Goal: Communication & Community: Answer question/provide support

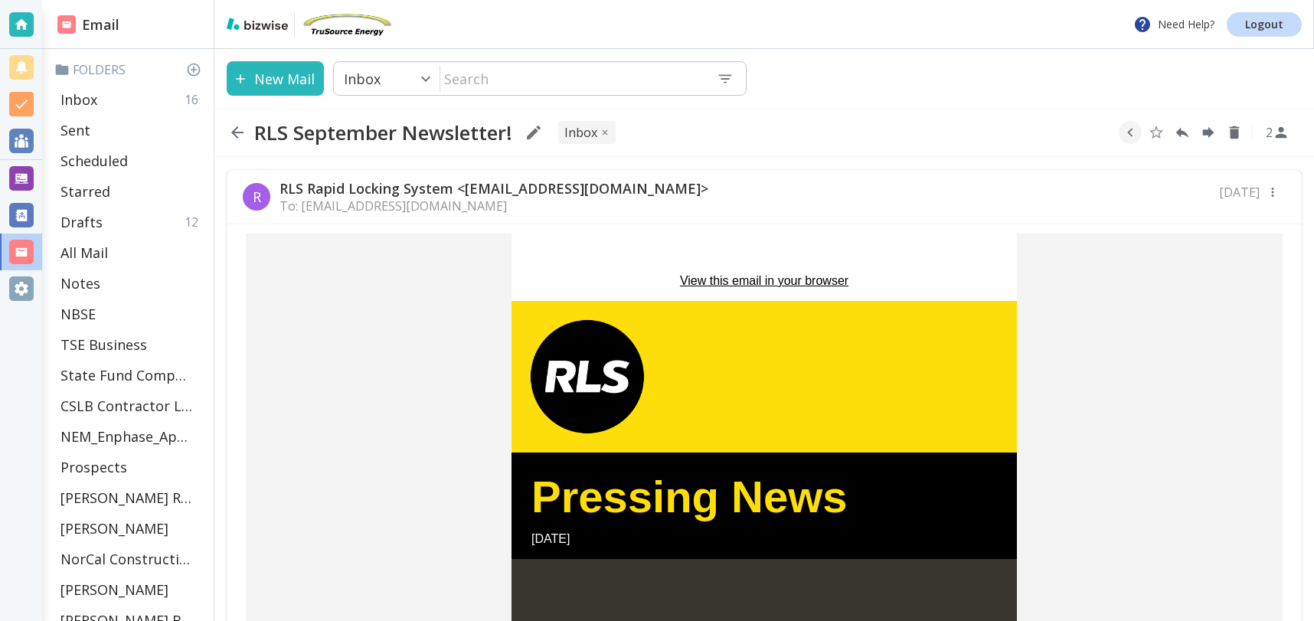
scroll to position [12, 0]
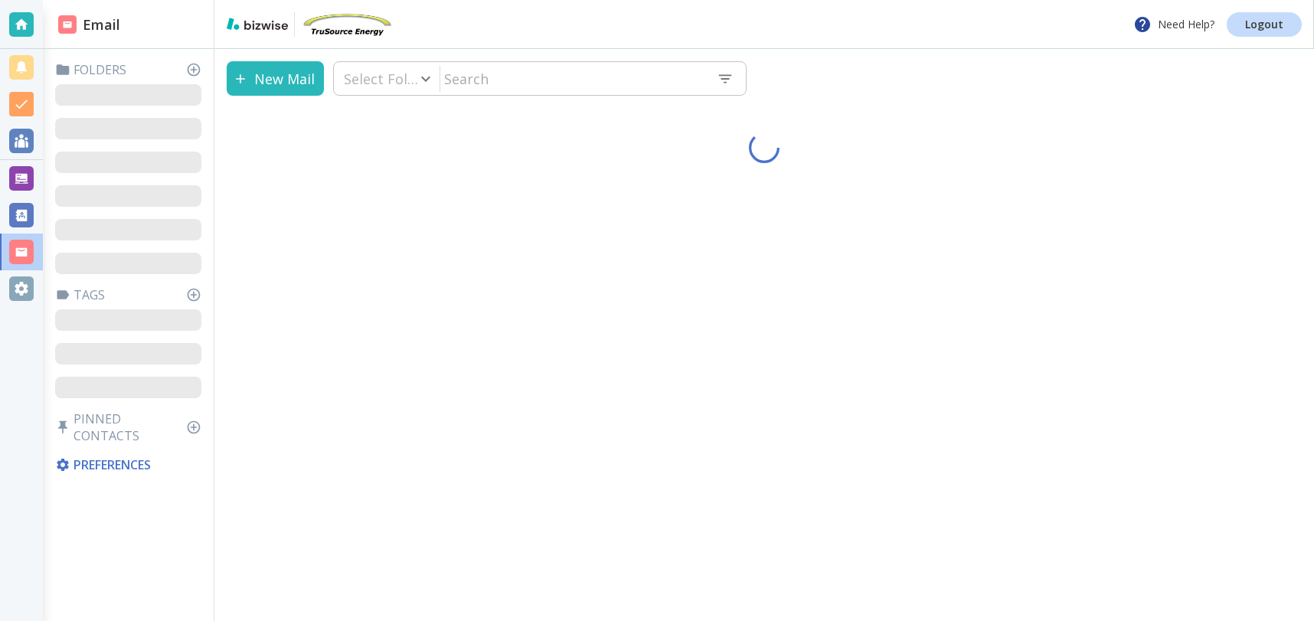
type input "0"
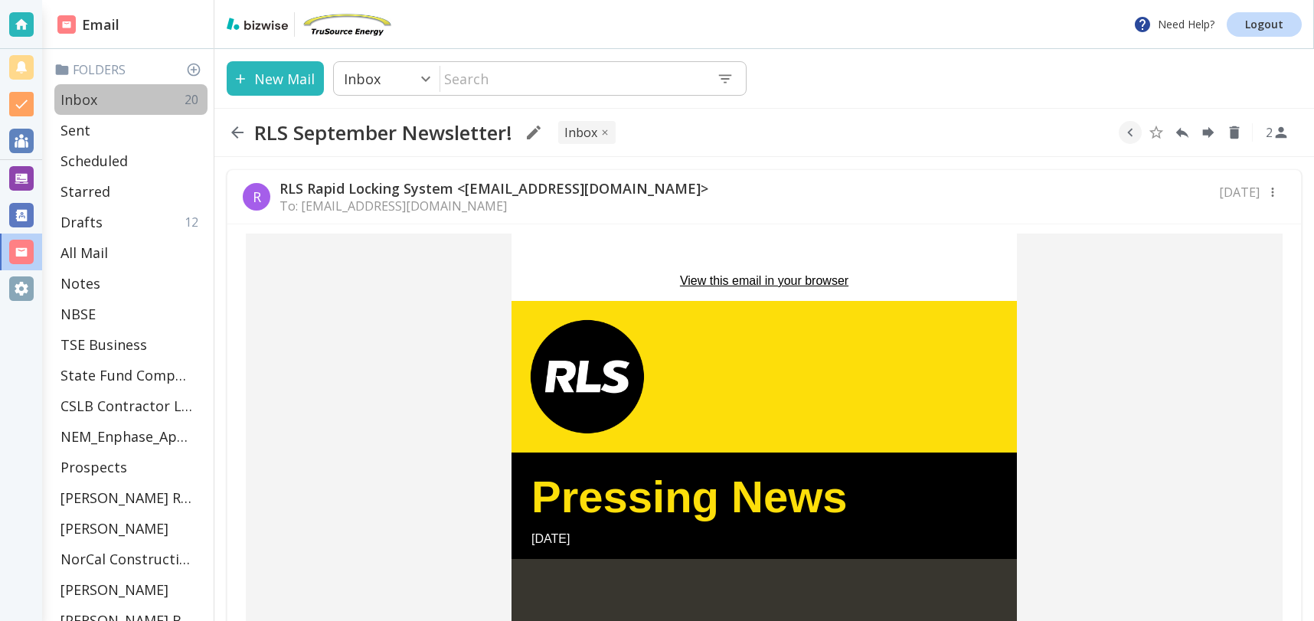
click at [70, 104] on p "Inbox" at bounding box center [79, 99] width 37 height 18
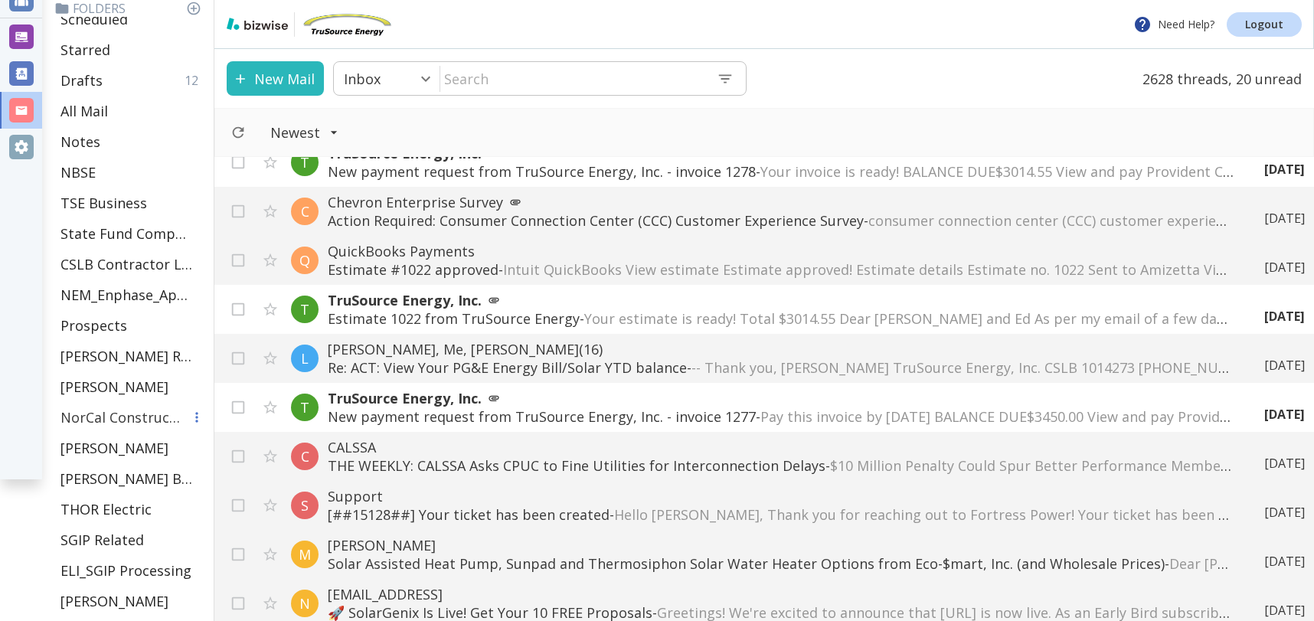
scroll to position [142, 0]
click at [129, 326] on div "Prospects" at bounding box center [130, 324] width 153 height 31
type input "13"
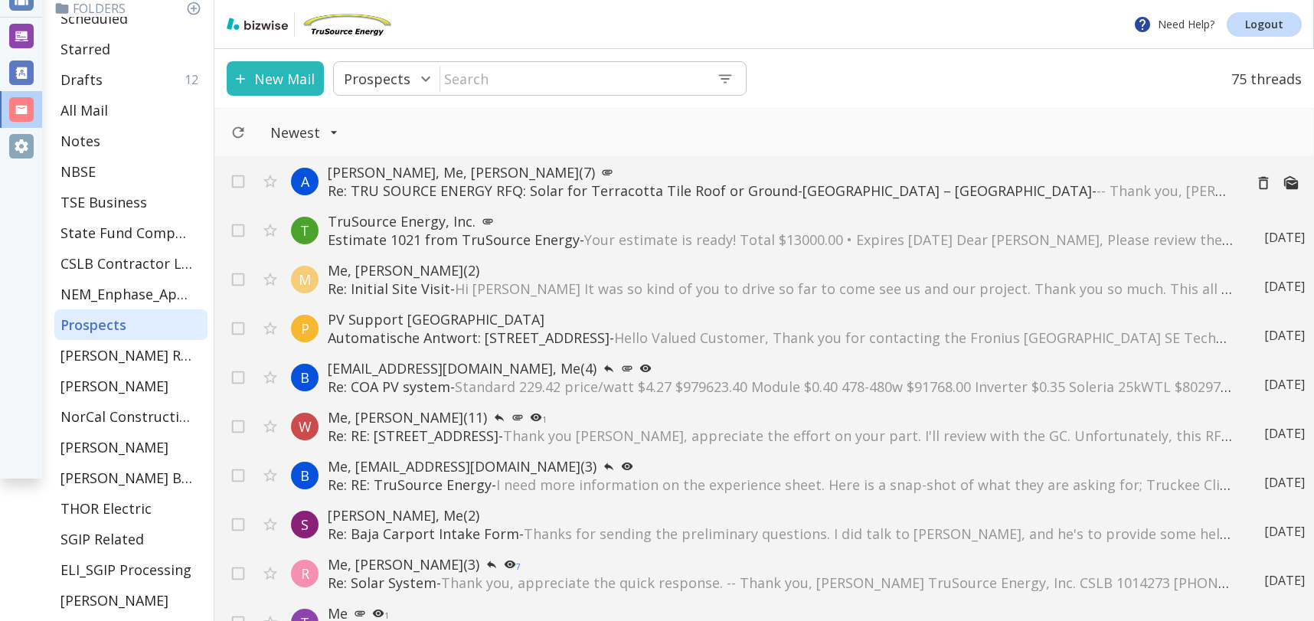
click at [589, 191] on p "Re: TRU SOURCE ENERGY RFQ: Solar for Terracotta Tile Roof or Ground-Mount – [GE…" at bounding box center [780, 191] width 904 height 18
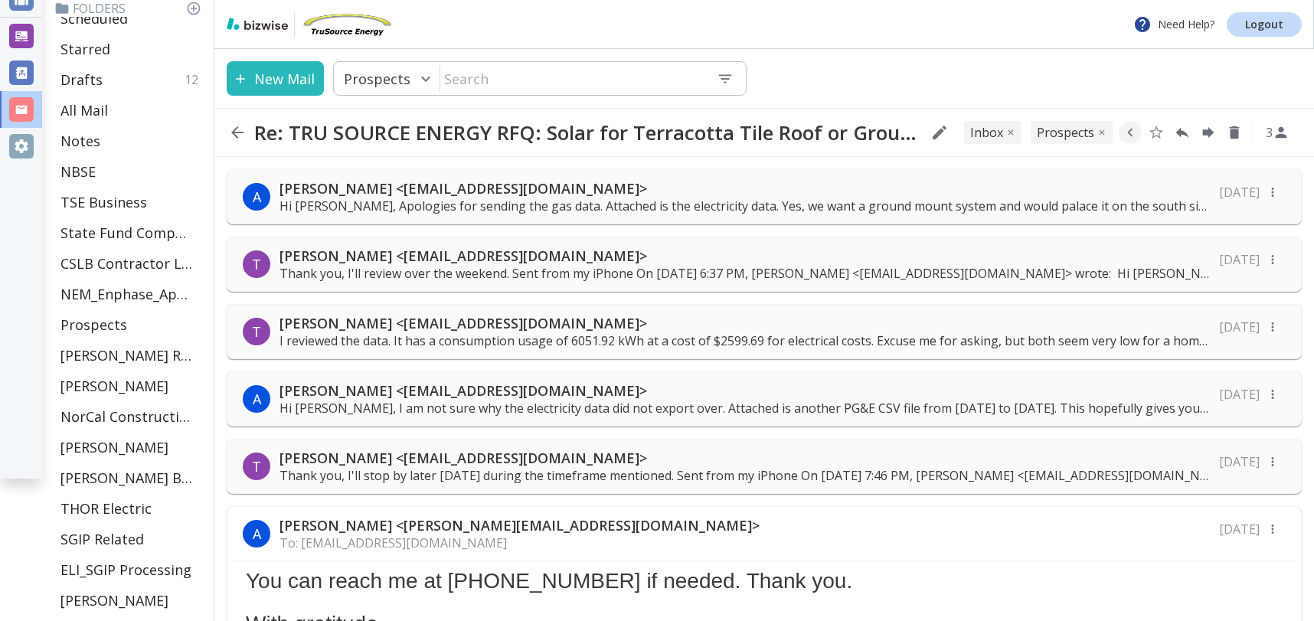
scroll to position [480, 0]
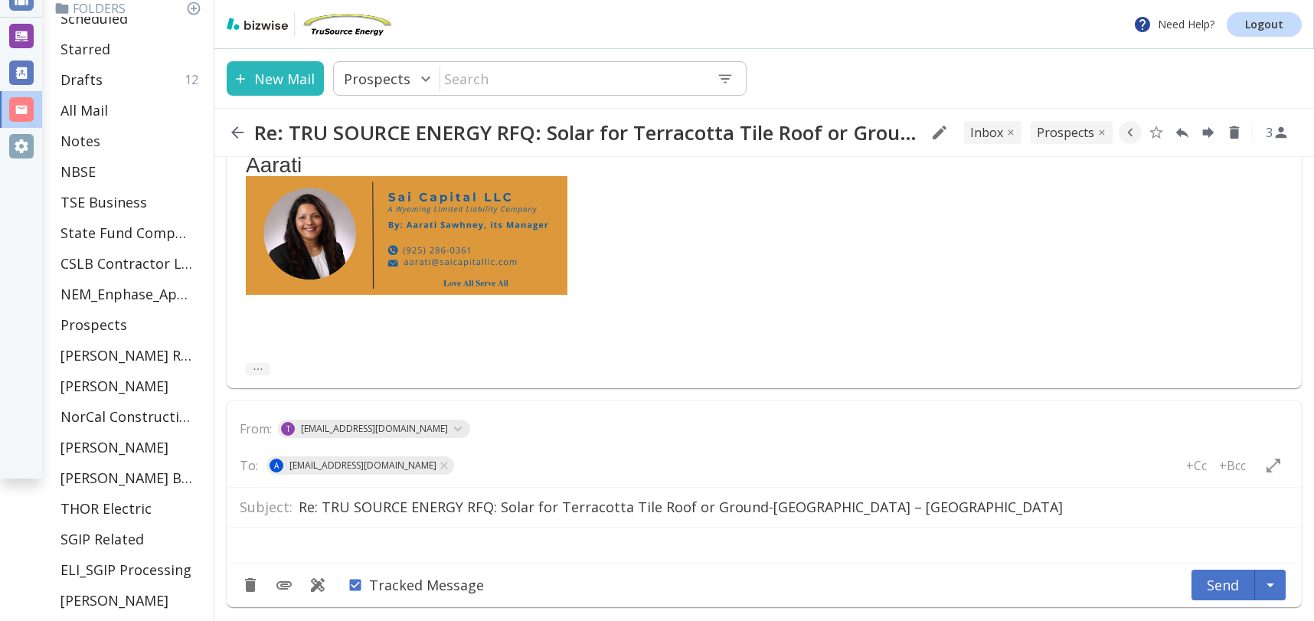
type textarea "<div class="bizwise_content">&nbsp;</div> <div class="gmail_signature"><br>--<b…"
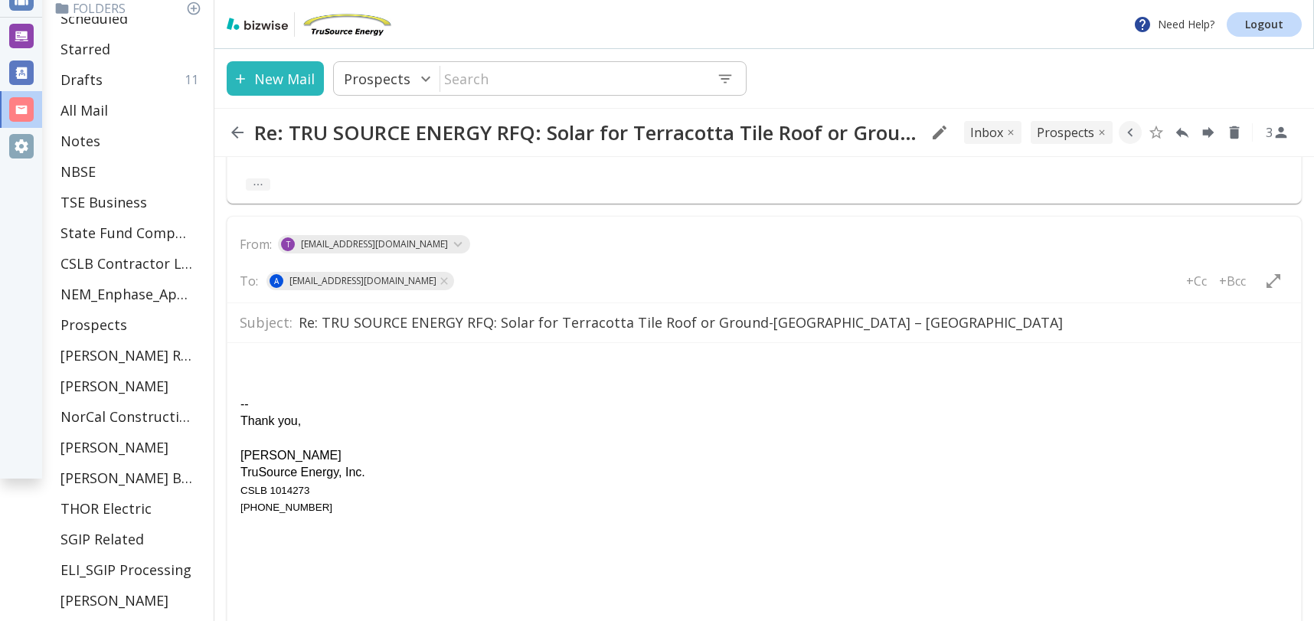
scroll to position [687, 0]
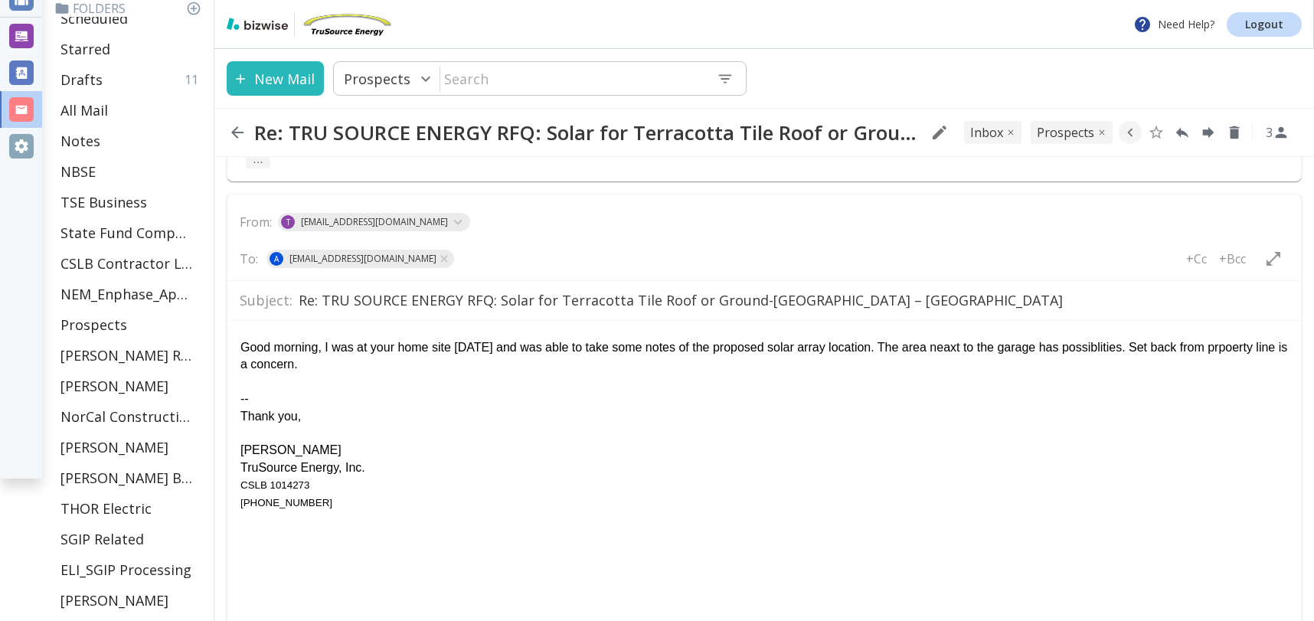
click at [1239, 347] on div "Good morning, I was at your home site [DATE] and was able to take some notes of…" at bounding box center [765, 356] width 1048 height 34
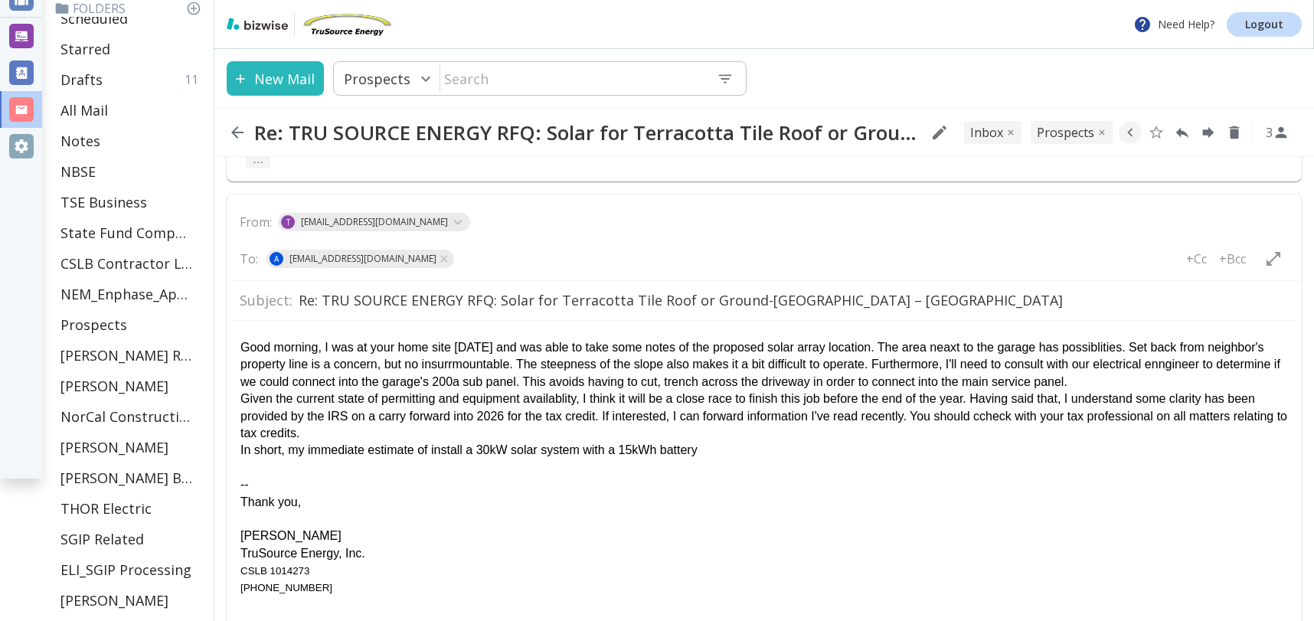
click at [519, 447] on div "In short, my immediate estimate of install a 30kW solar system with a 15kWh bat…" at bounding box center [765, 449] width 1048 height 17
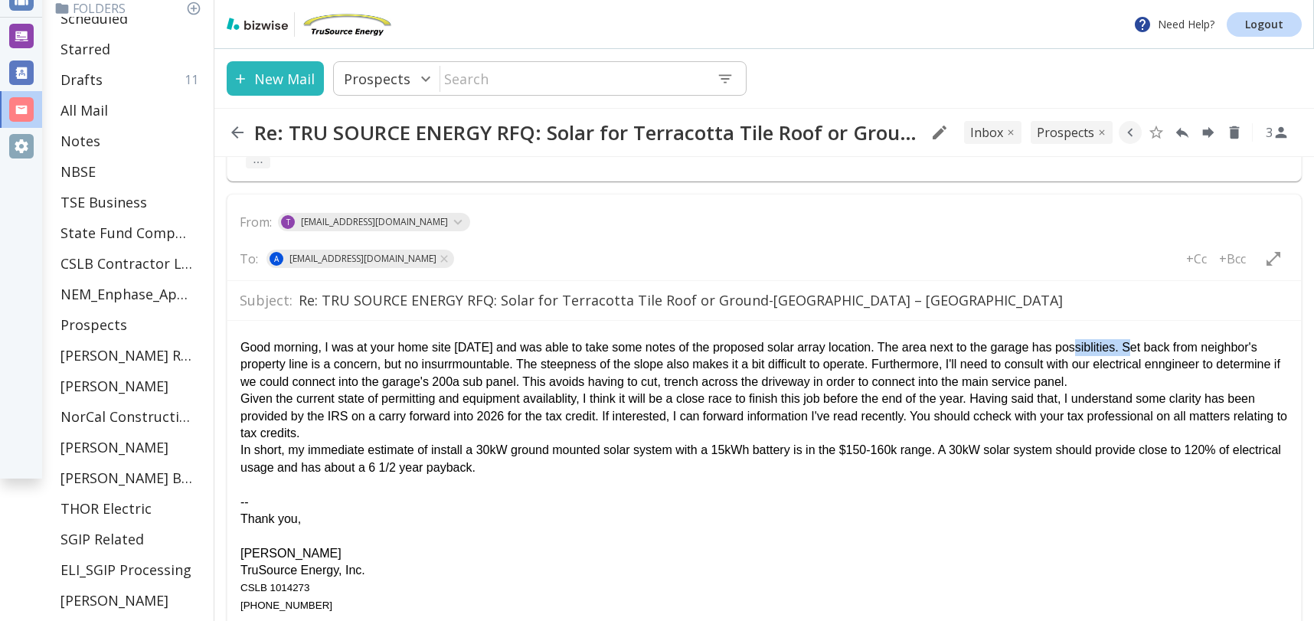
scroll to position [673, 0]
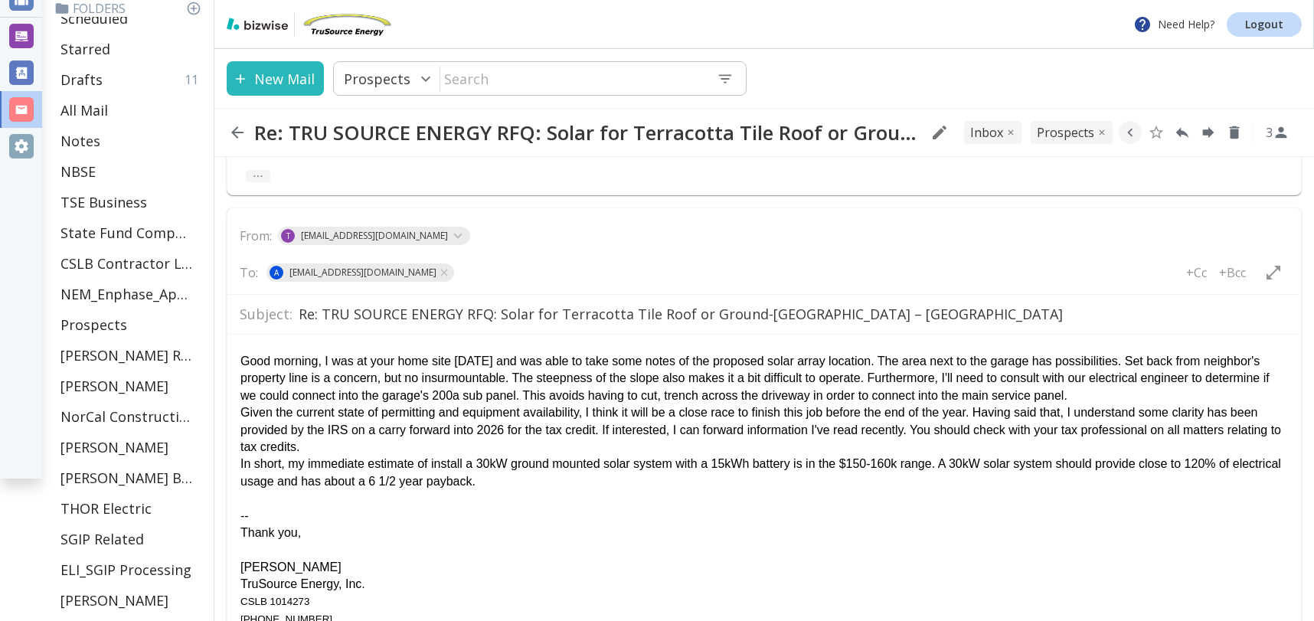
click at [250, 496] on div "-- Thank you, [PERSON_NAME] TruSource Energy, Inc. CSLB 1014273 [PHONE_NUMBER]" at bounding box center [765, 557] width 1048 height 137
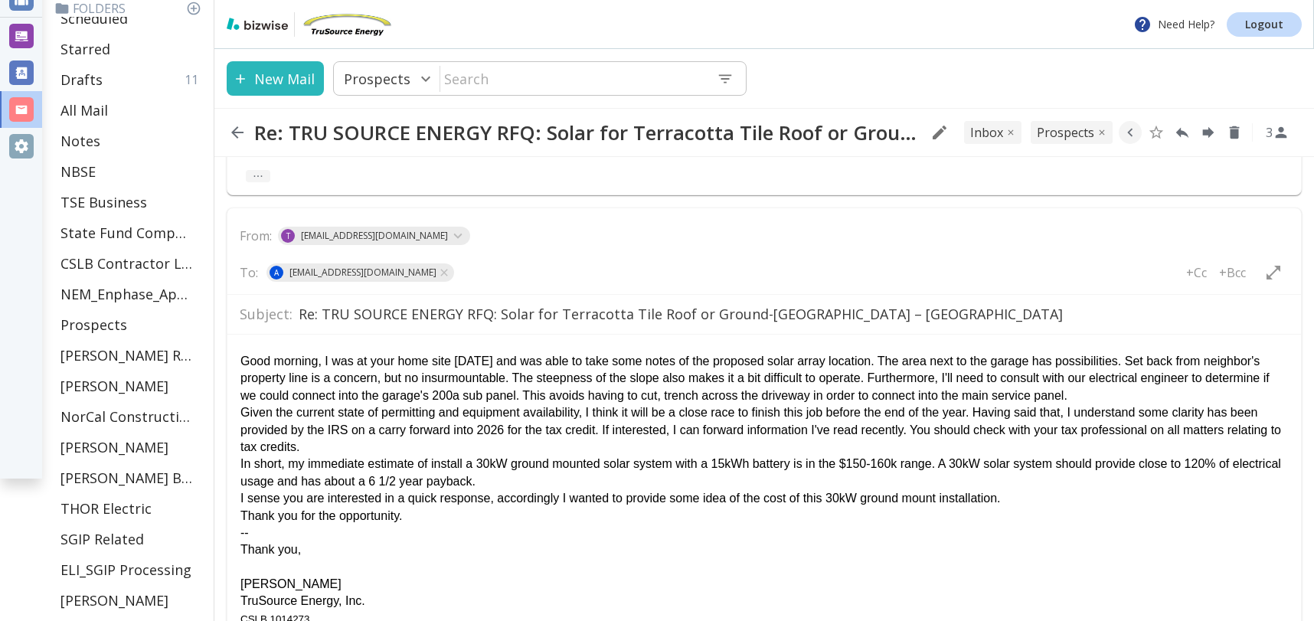
click at [1015, 501] on div "I sense you are interested in a quick response, accordingly I wanted to provide…" at bounding box center [765, 497] width 1048 height 17
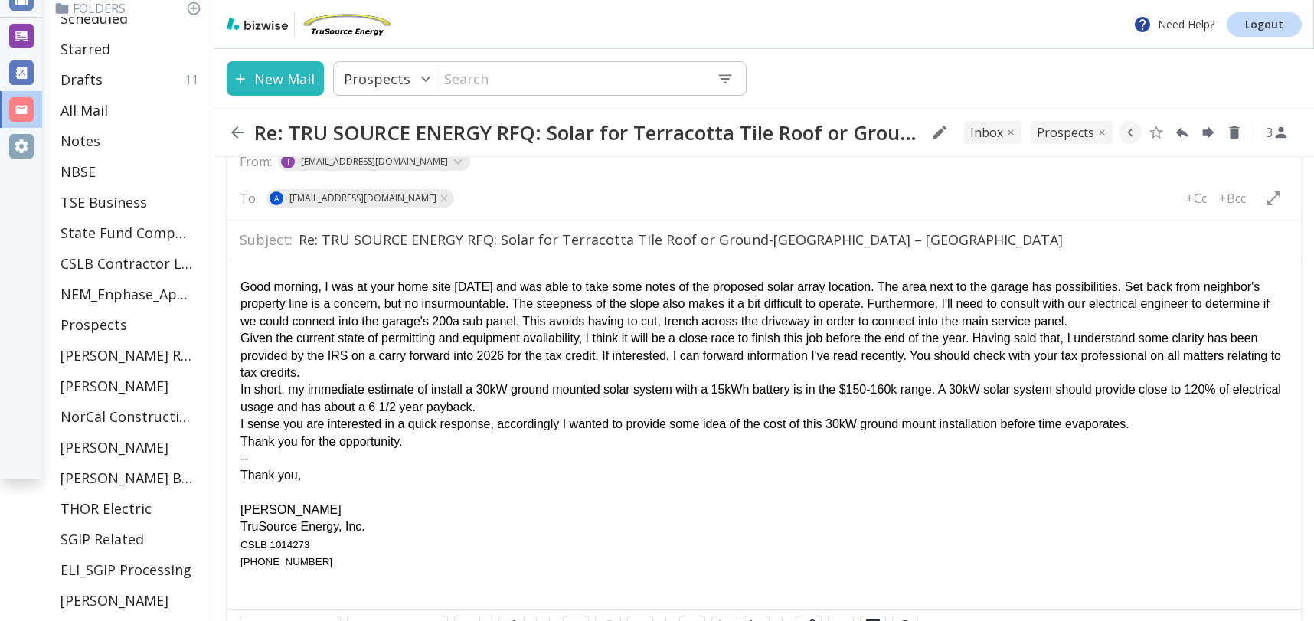
scroll to position [829, 0]
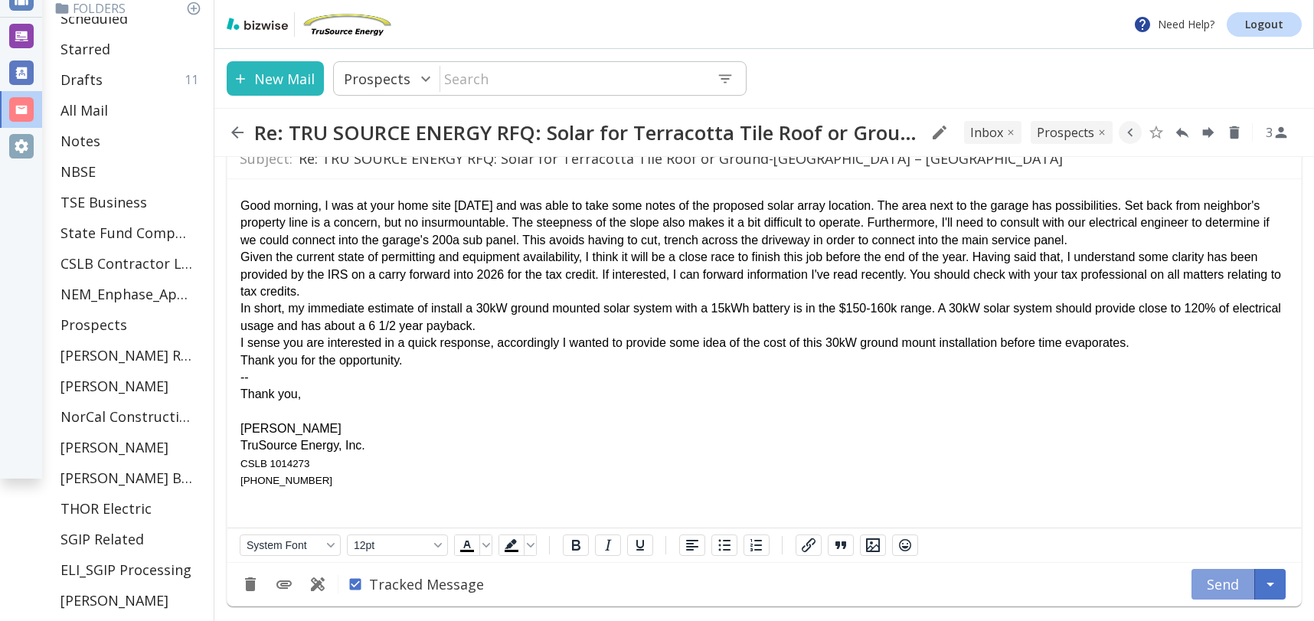
click at [1233, 578] on button "Send" at bounding box center [1224, 584] width 64 height 31
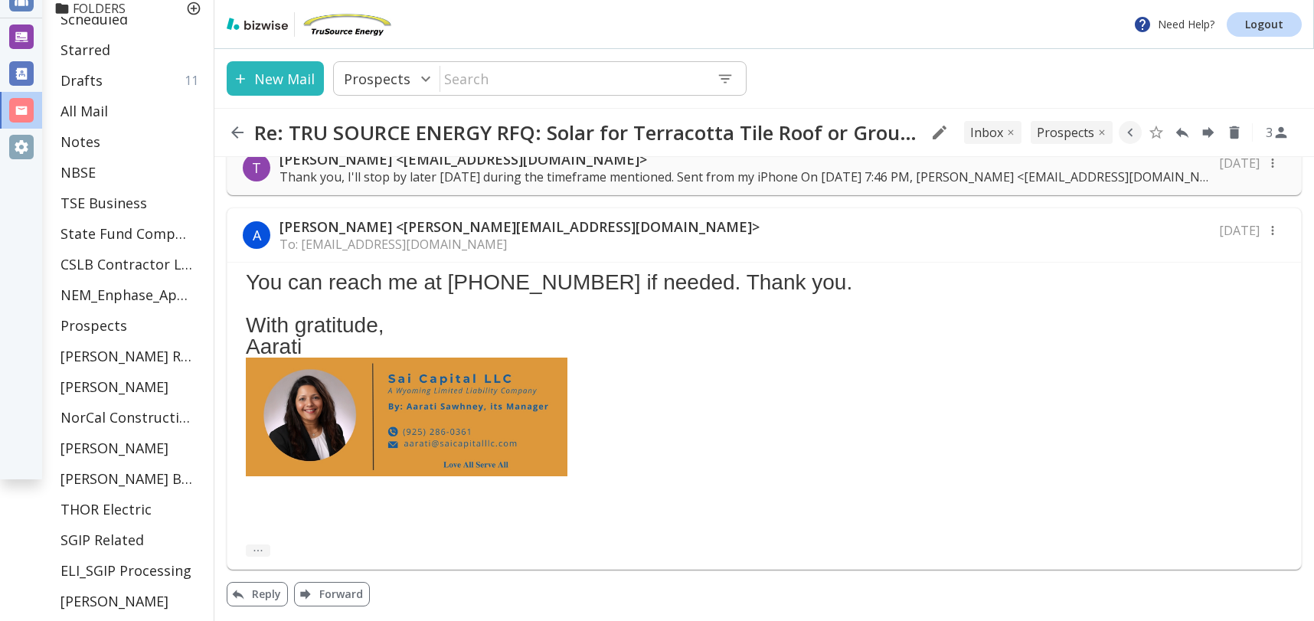
scroll to position [0, 0]
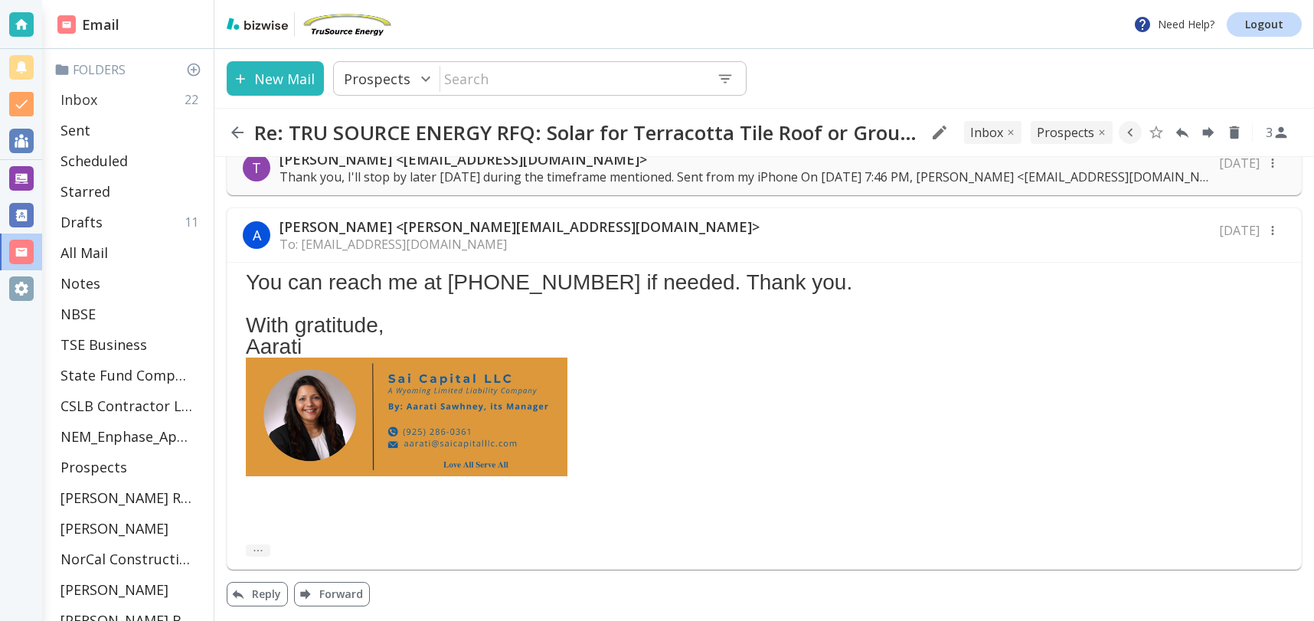
click at [83, 100] on p "Inbox" at bounding box center [79, 99] width 37 height 18
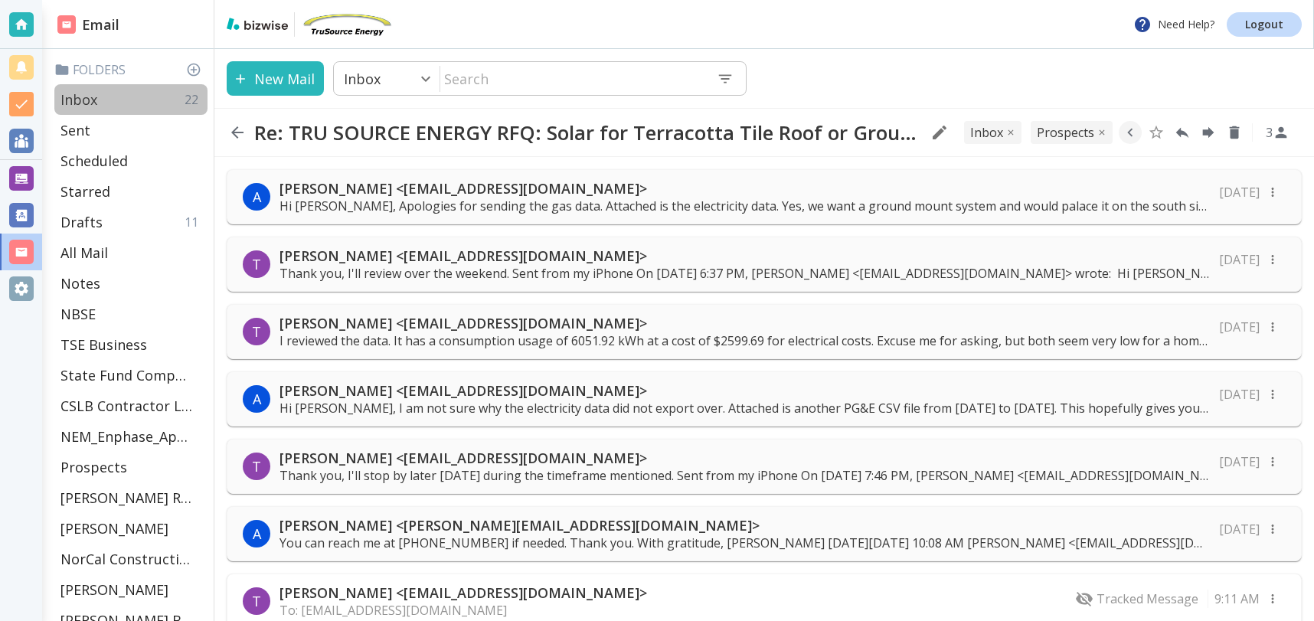
click at [67, 93] on p "Inbox" at bounding box center [79, 99] width 37 height 18
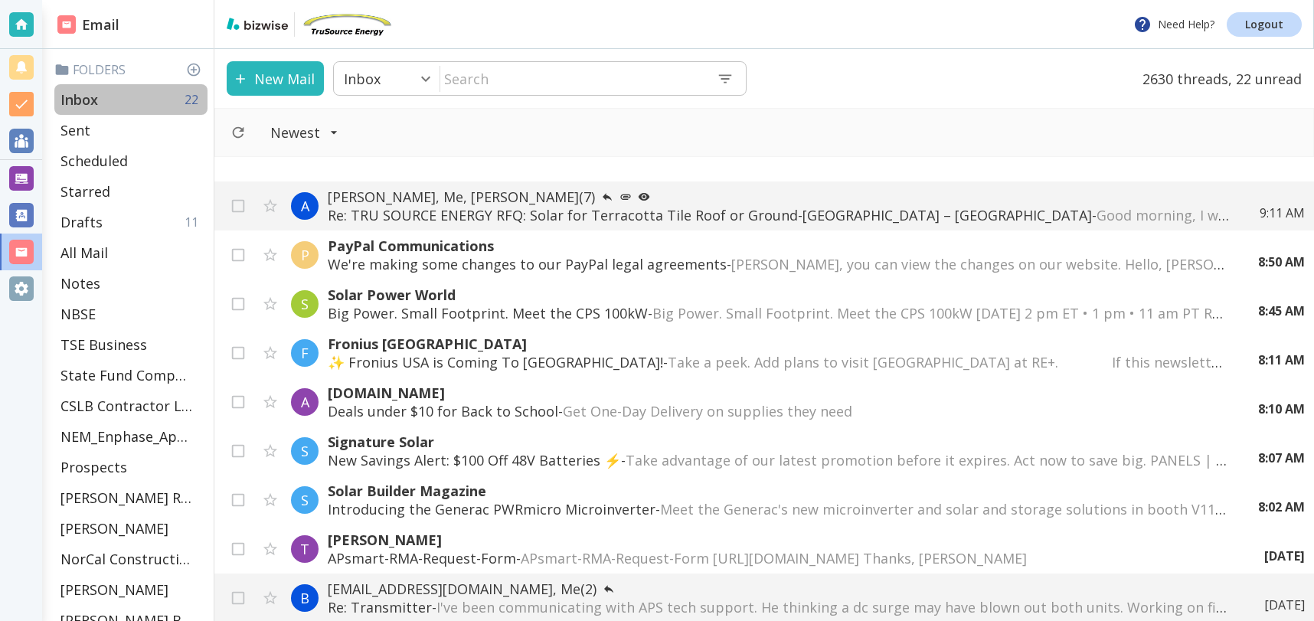
click at [121, 99] on div "Inbox 22" at bounding box center [130, 99] width 153 height 31
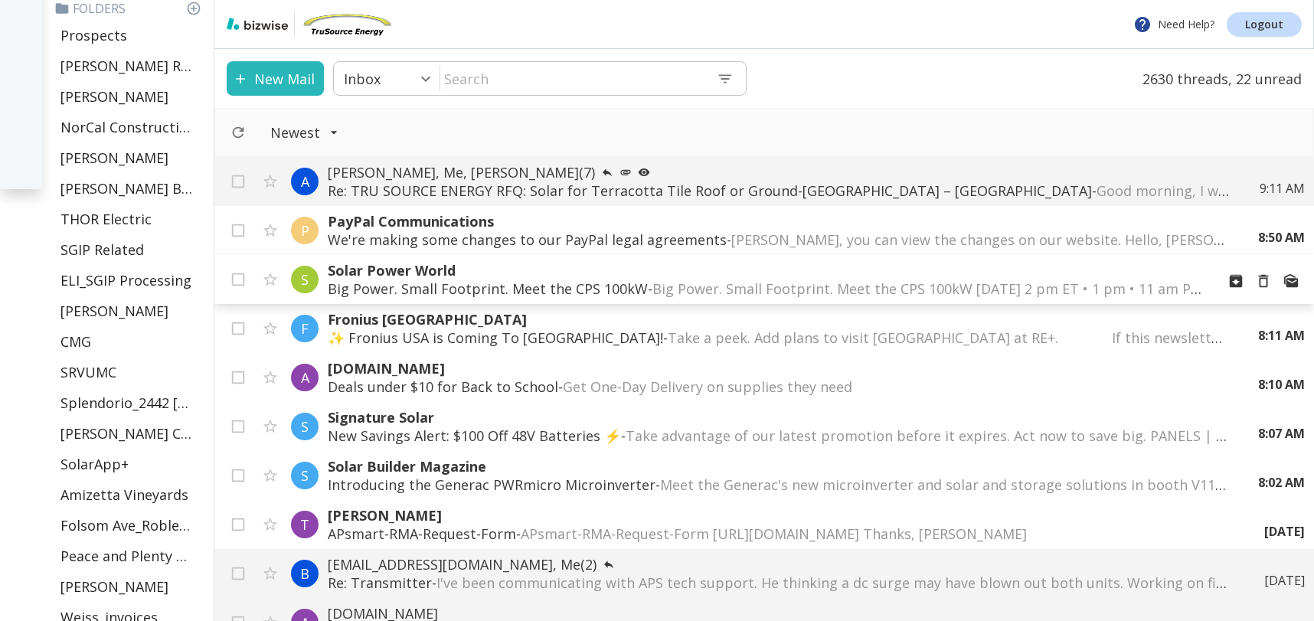
scroll to position [635, 0]
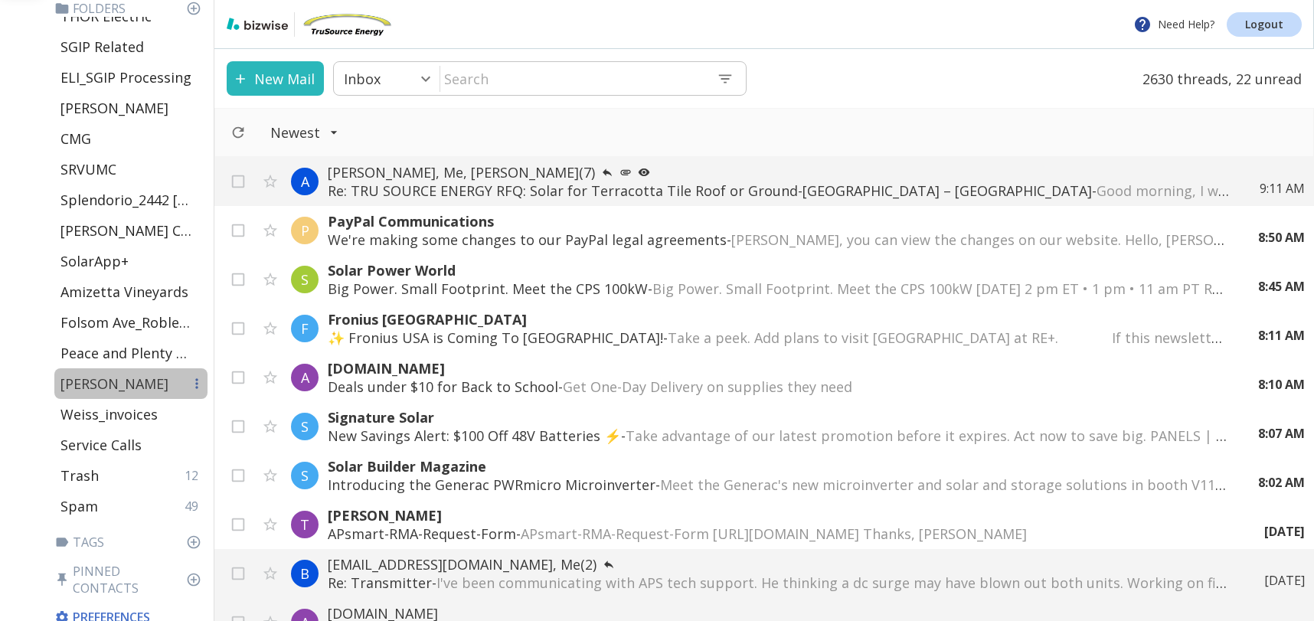
click at [100, 381] on p "[PERSON_NAME]" at bounding box center [115, 384] width 108 height 18
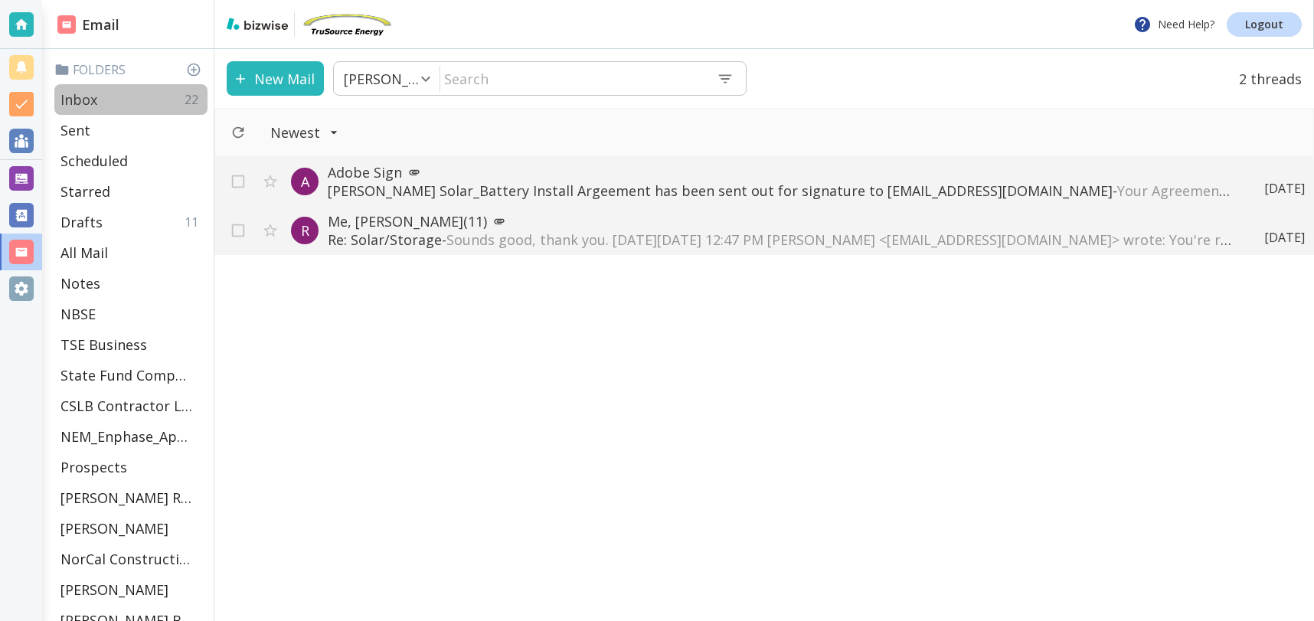
click at [90, 95] on p "Inbox" at bounding box center [79, 99] width 37 height 18
type input "0"
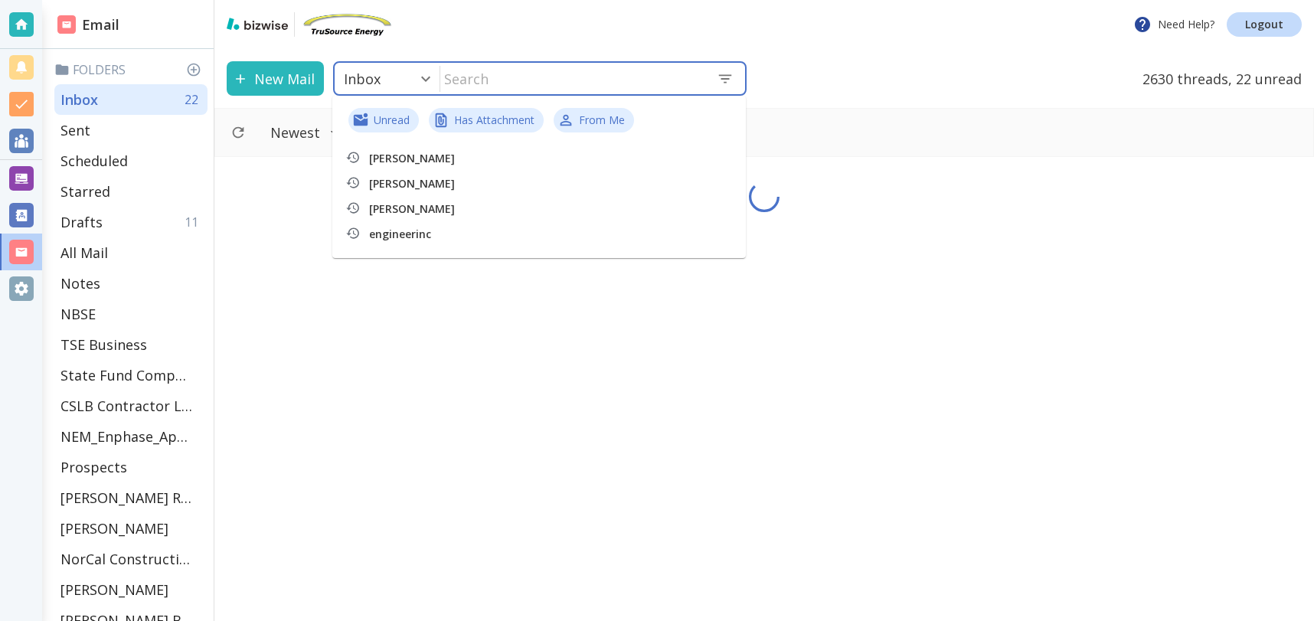
drag, startPoint x: 620, startPoint y: 80, endPoint x: 613, endPoint y: 89, distance: 10.9
click at [620, 80] on input "text" at bounding box center [572, 78] width 264 height 31
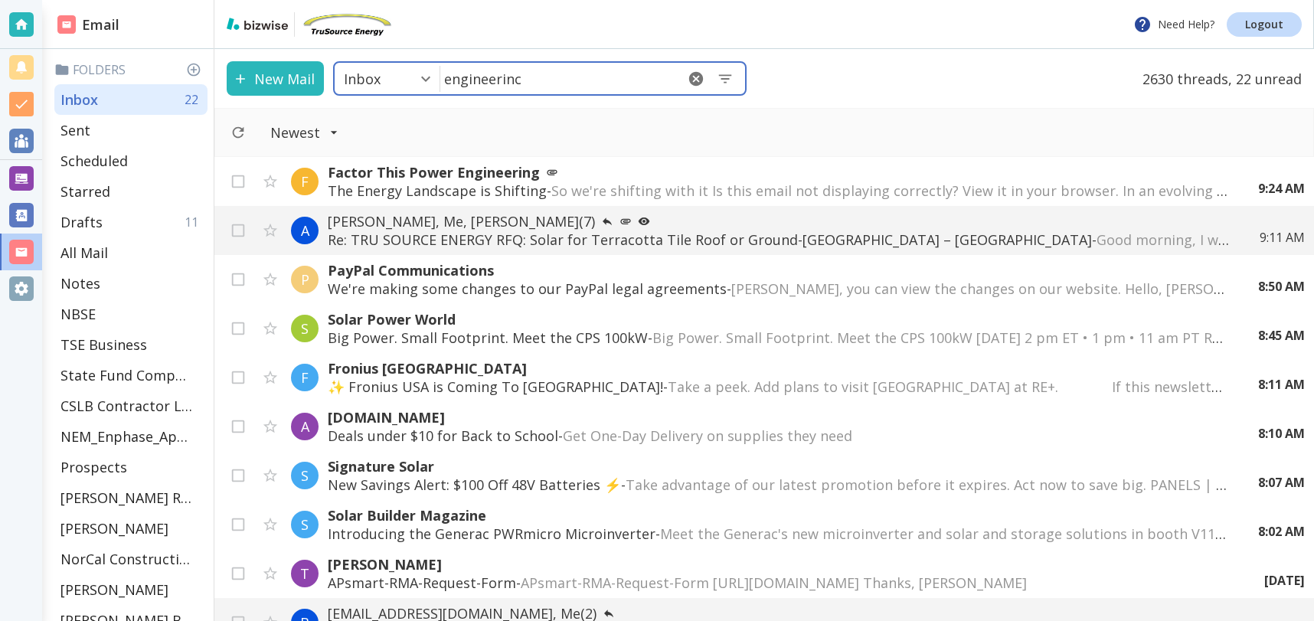
type input "engineerinc"
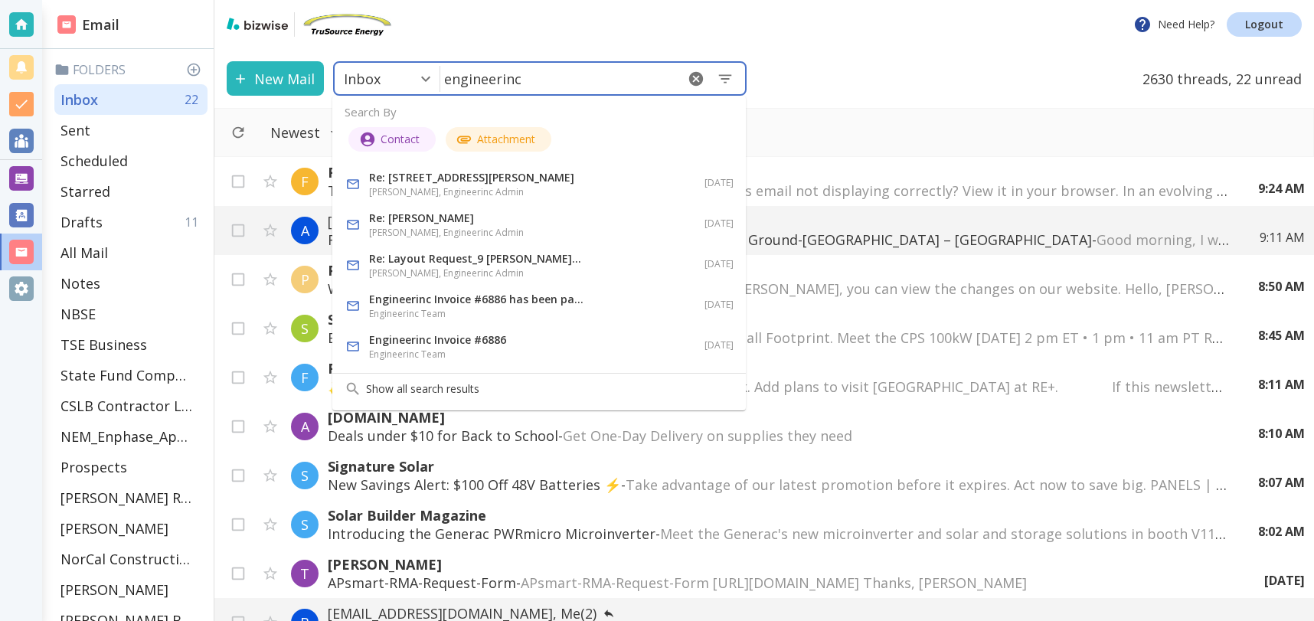
click at [514, 259] on p "Re: Layout Request_9 [PERSON_NAME] Alamo Ca" at bounding box center [476, 259] width 214 height 18
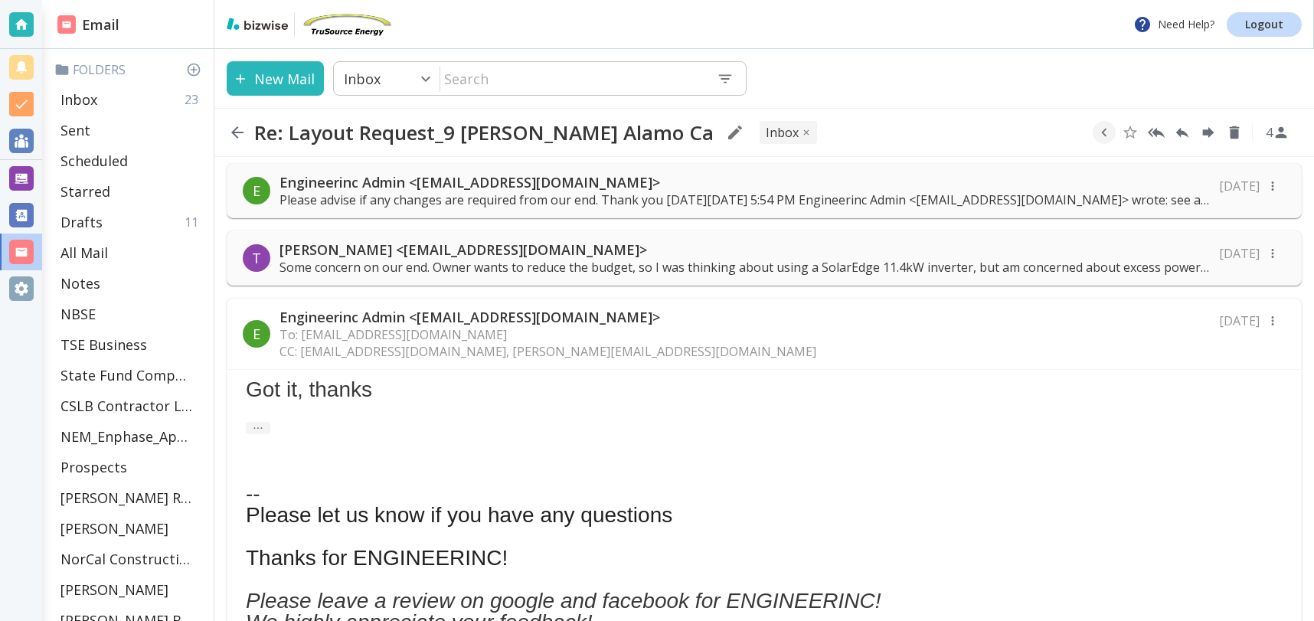
scroll to position [47, 0]
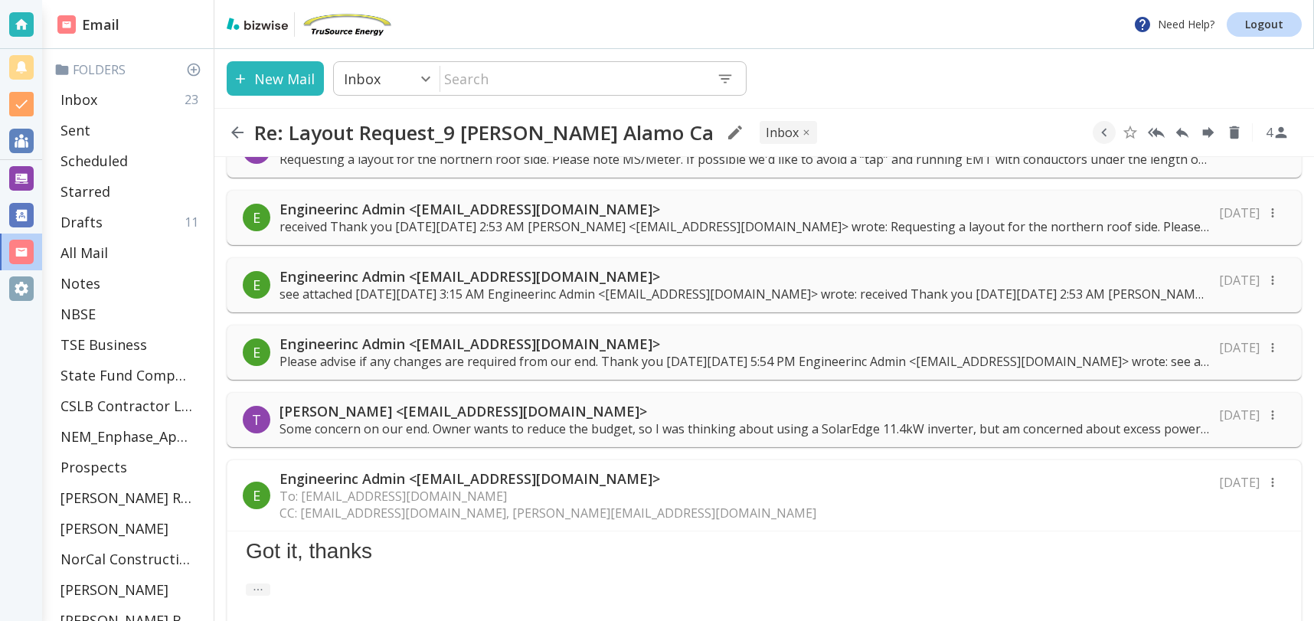
click at [593, 283] on p "Engineerinc Admin <[EMAIL_ADDRESS][DOMAIN_NAME]>" at bounding box center [745, 276] width 931 height 18
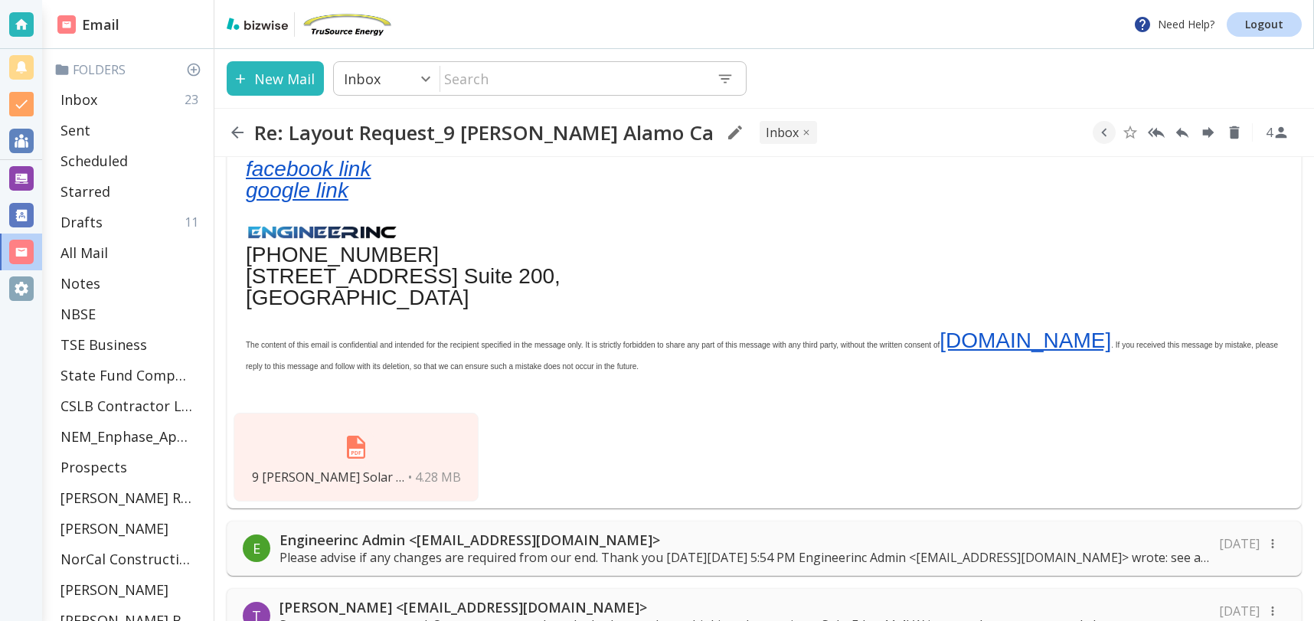
scroll to position [507, 0]
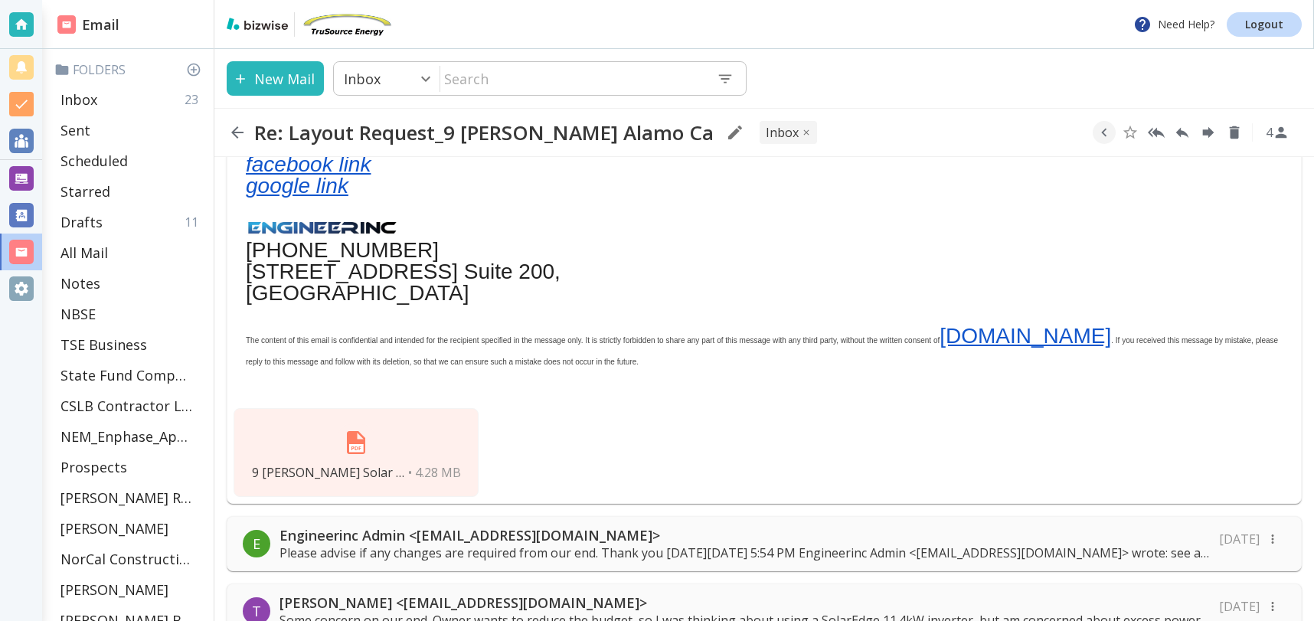
click at [368, 446] on img at bounding box center [356, 442] width 37 height 37
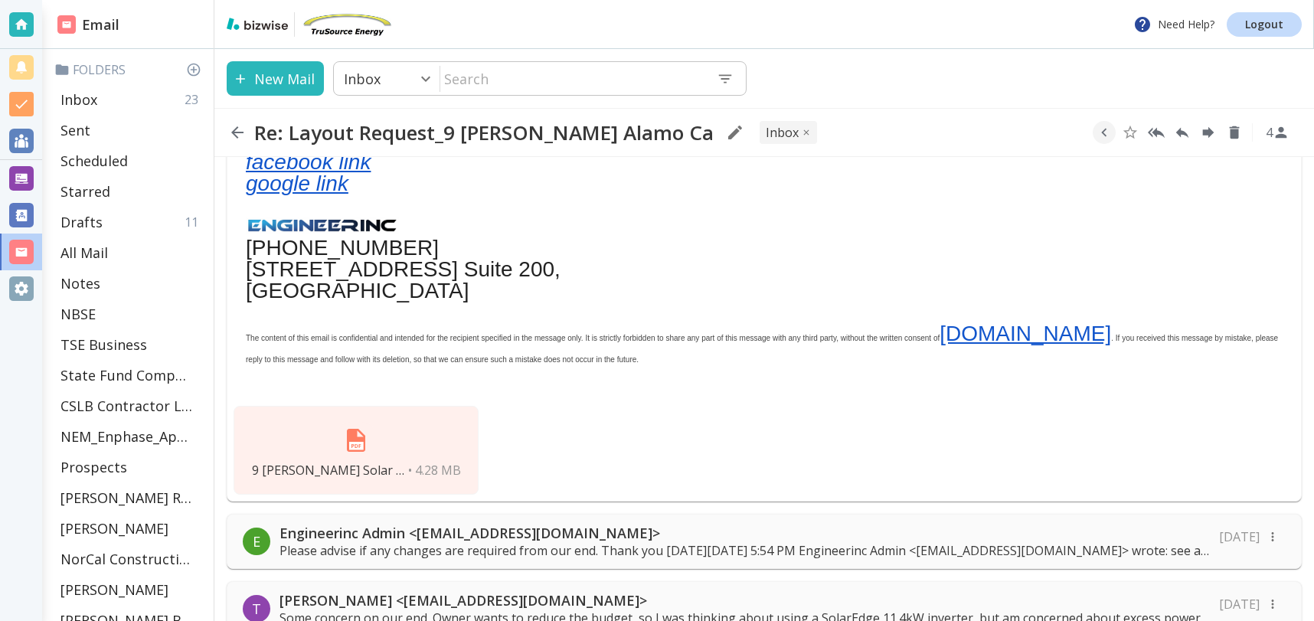
click at [357, 447] on img at bounding box center [356, 440] width 37 height 37
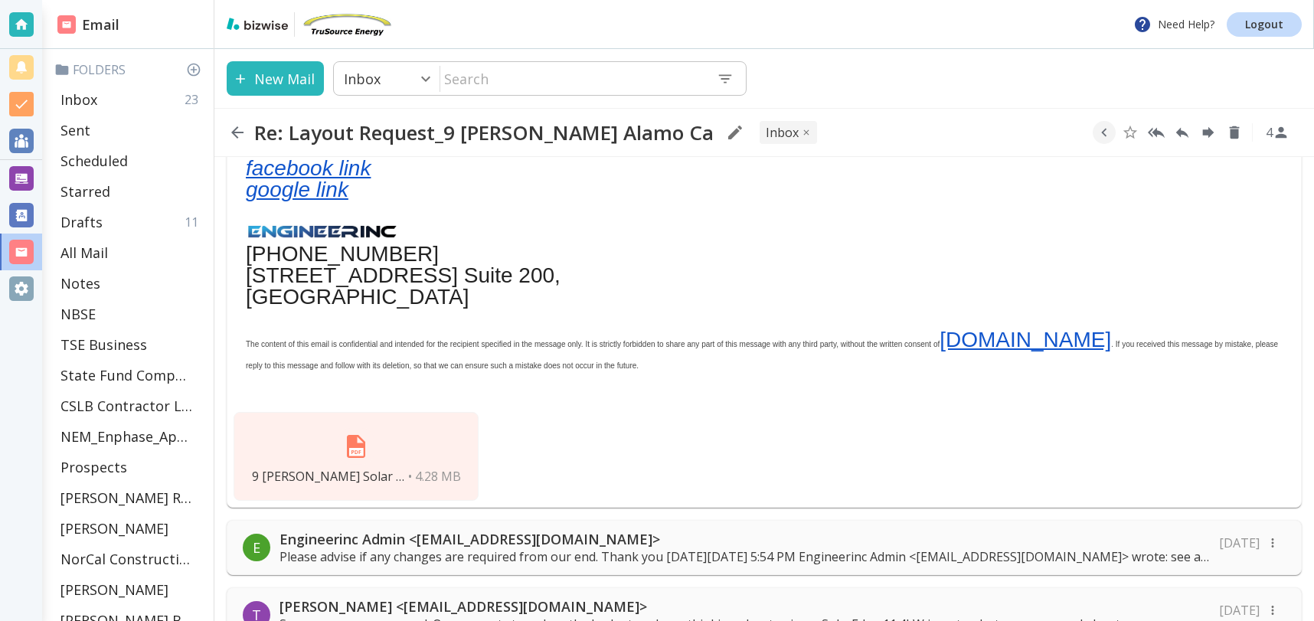
scroll to position [502, 0]
click at [356, 447] on img at bounding box center [356, 448] width 37 height 37
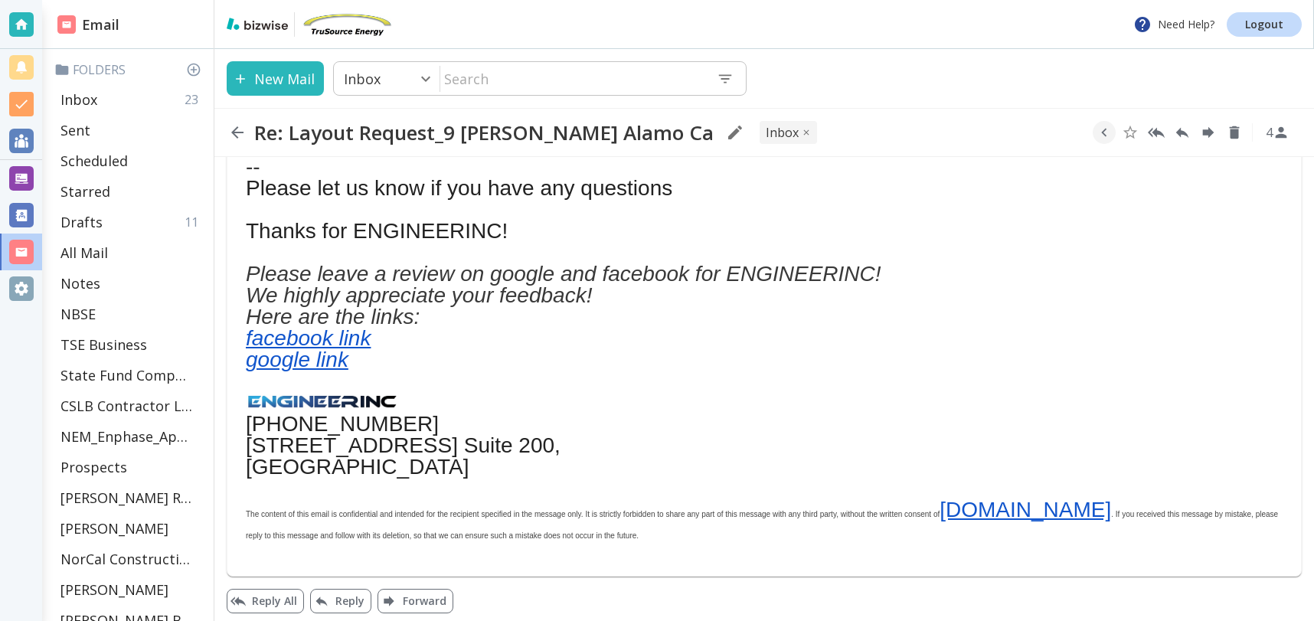
scroll to position [1198, 0]
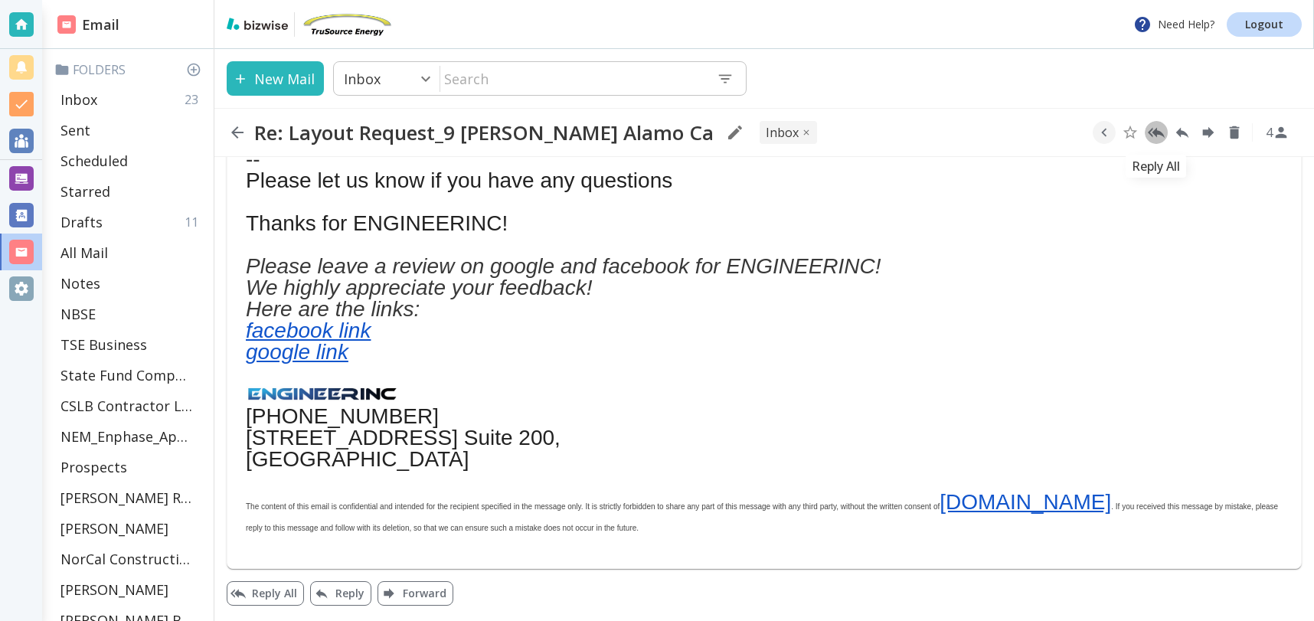
click at [1157, 133] on icon "Reply All" at bounding box center [1156, 133] width 17 height 11
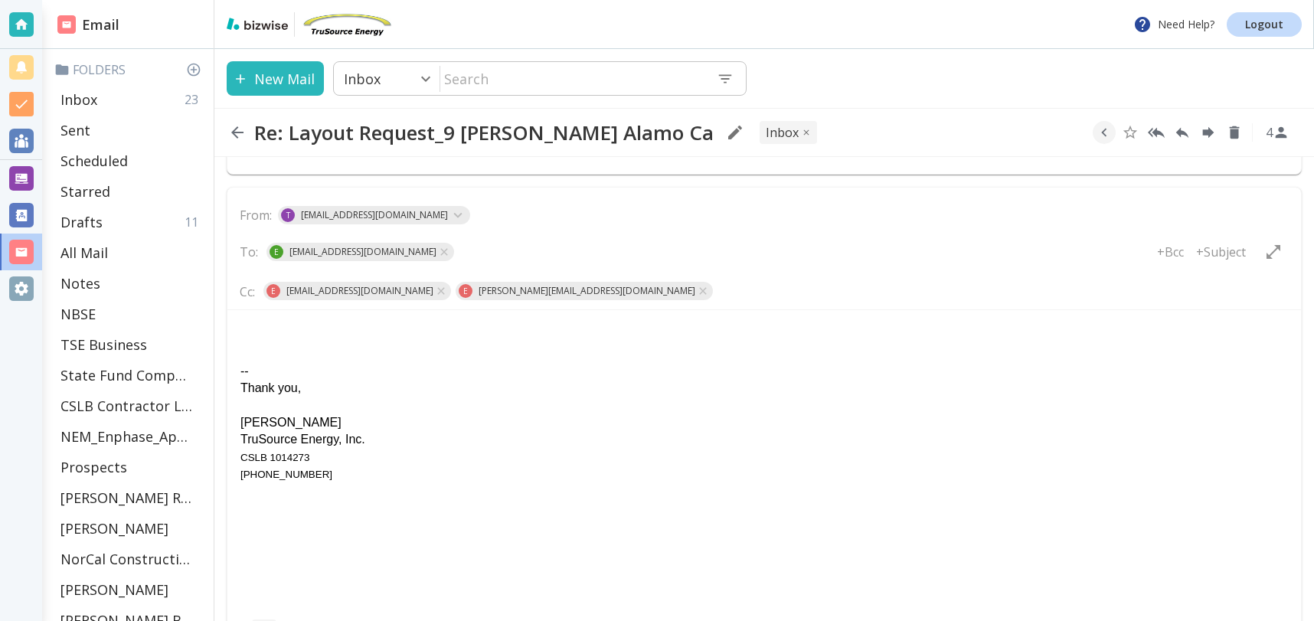
scroll to position [1586, 0]
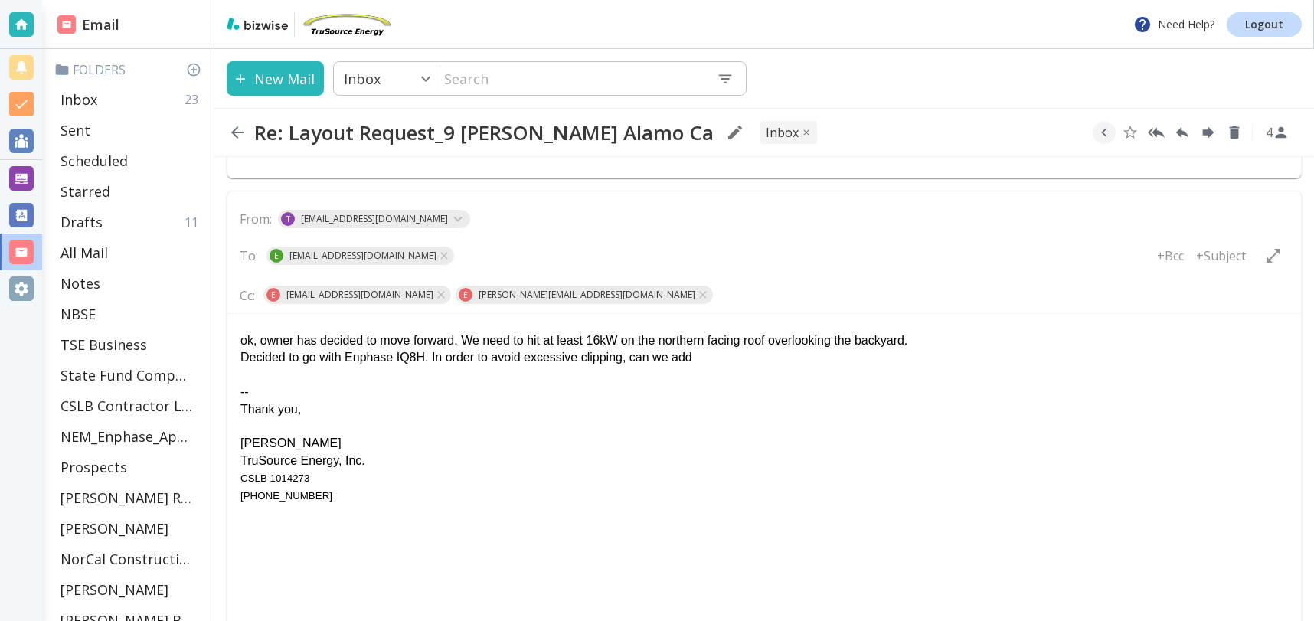
drag, startPoint x: 434, startPoint y: 358, endPoint x: 750, endPoint y: 359, distance: 315.6
click at [750, 359] on div "Decided to go with Enphase IQ8H. In order to avoid excessive clipping, can we a…" at bounding box center [765, 357] width 1048 height 17
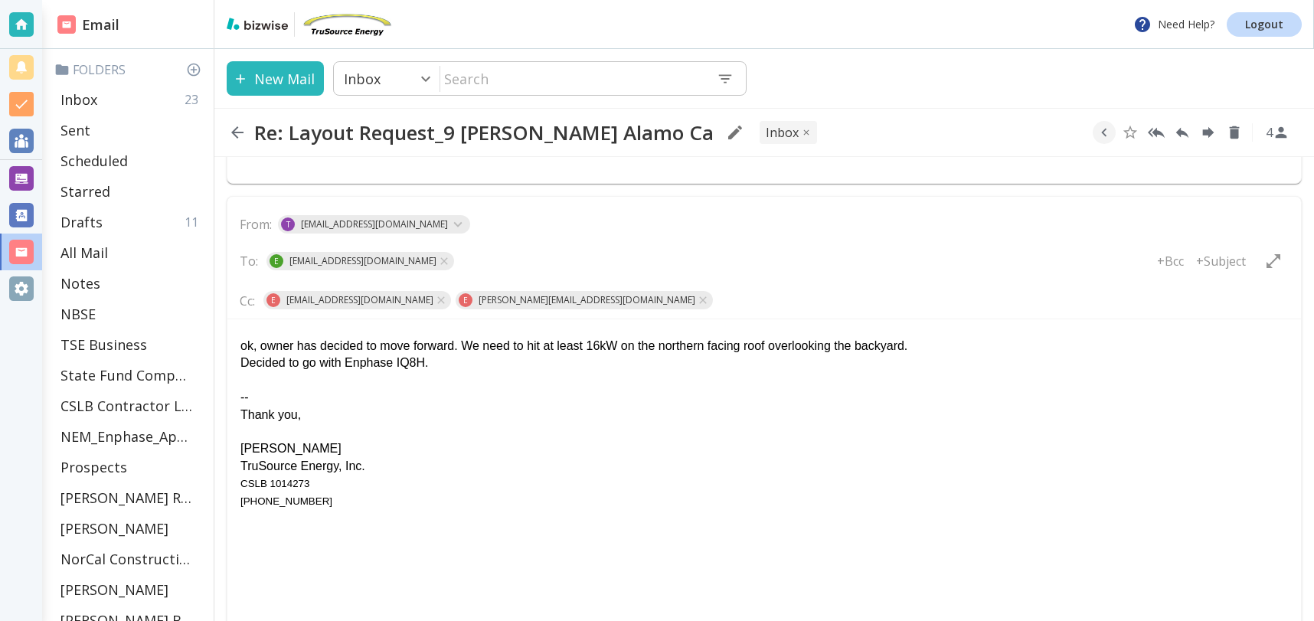
scroll to position [1581, 0]
click at [944, 347] on div "ok, owner has decided to move forward. We need to hit at least 16kW on the nort…" at bounding box center [765, 345] width 1048 height 17
drag, startPoint x: 475, startPoint y: 361, endPoint x: 488, endPoint y: 363, distance: 13.2
click at [475, 361] on div "Decided to go with Enphase IQ8H." at bounding box center [765, 362] width 1048 height 17
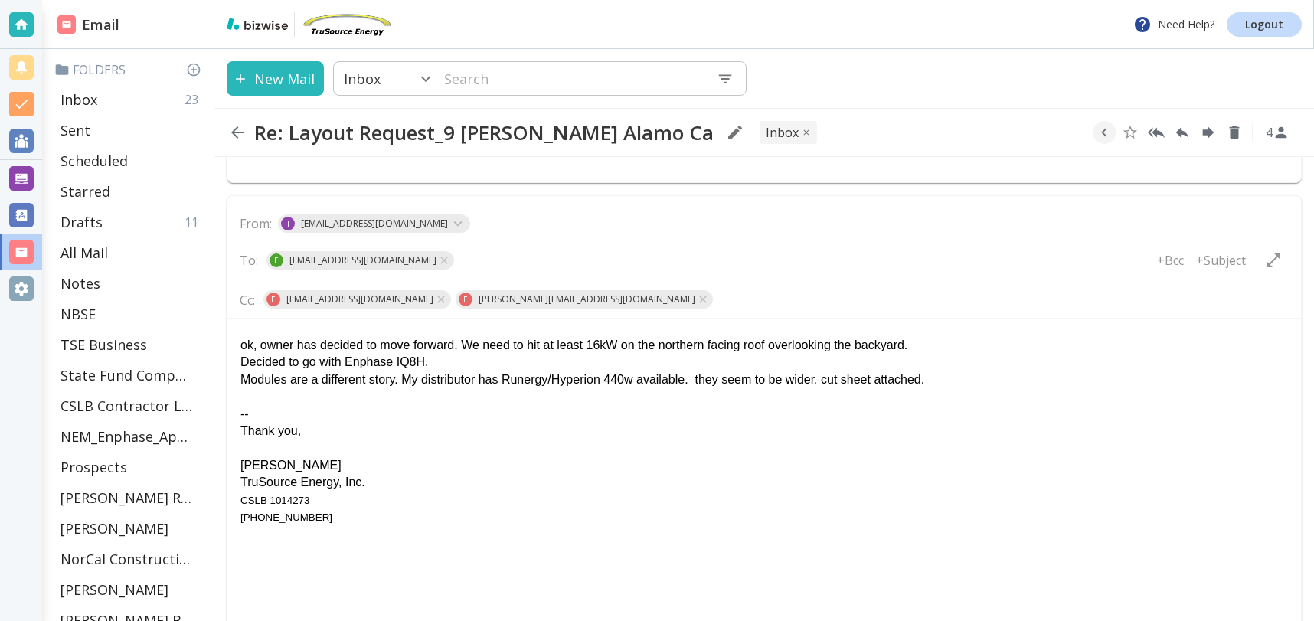
scroll to position [1737, 0]
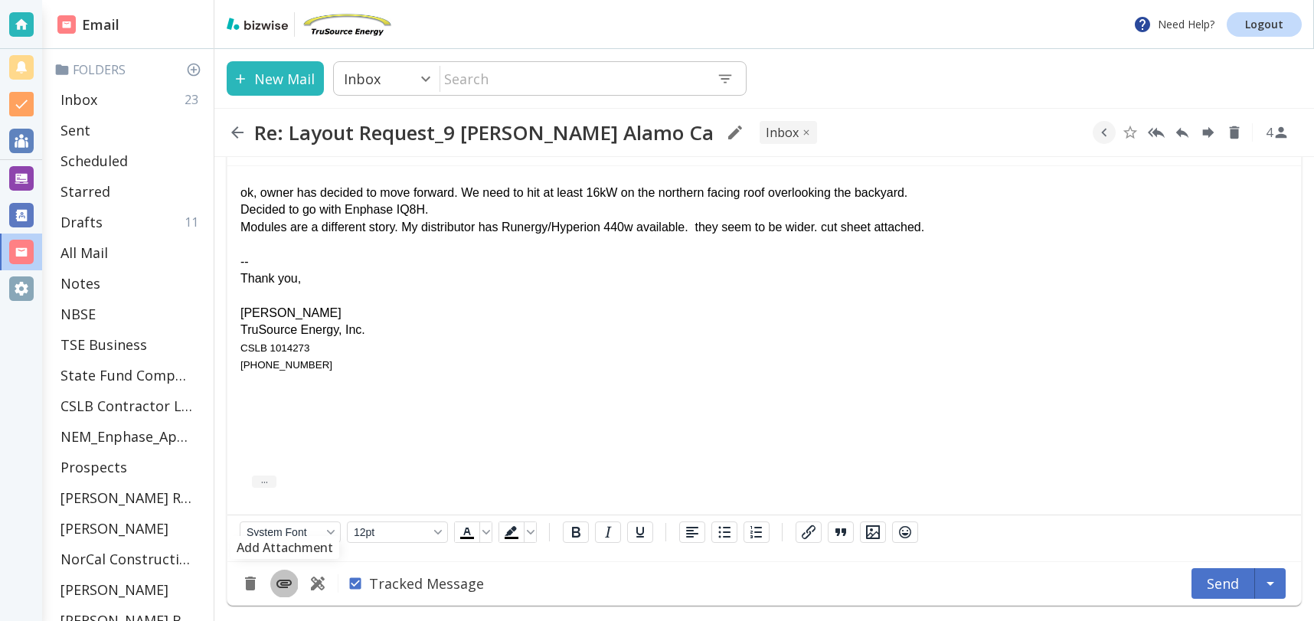
click at [283, 586] on icon "Add Attachment" at bounding box center [284, 584] width 18 height 18
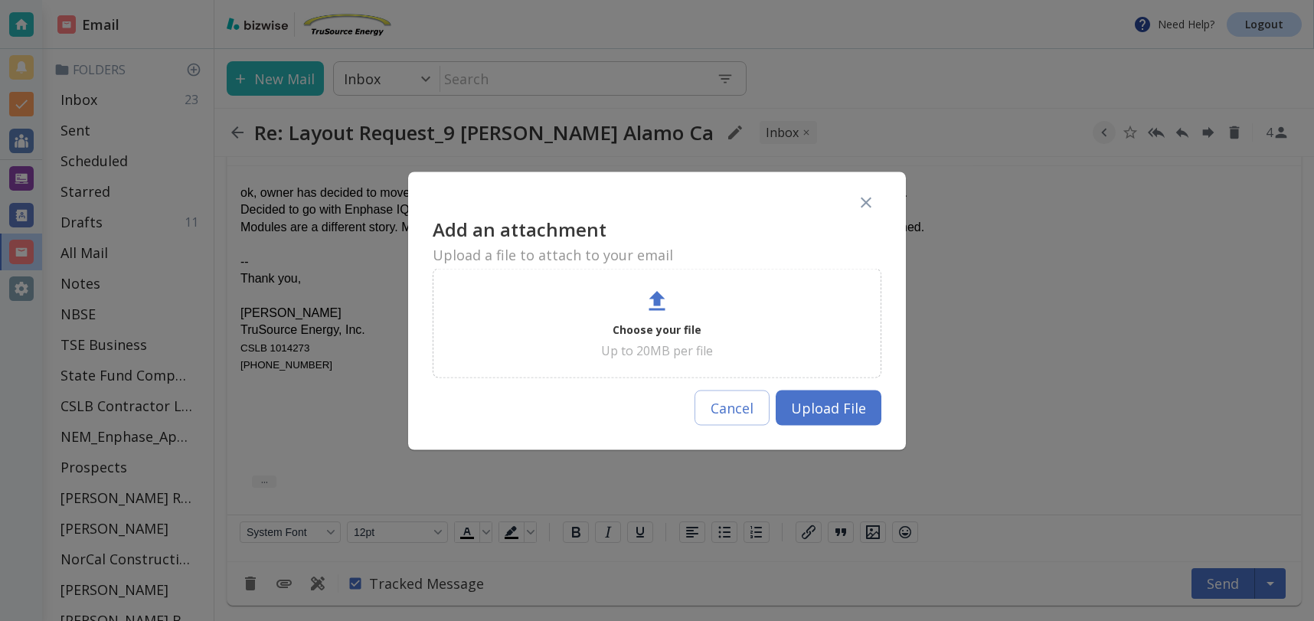
click at [656, 318] on div "Choose your file Up to 20MB per file" at bounding box center [657, 322] width 411 height 71
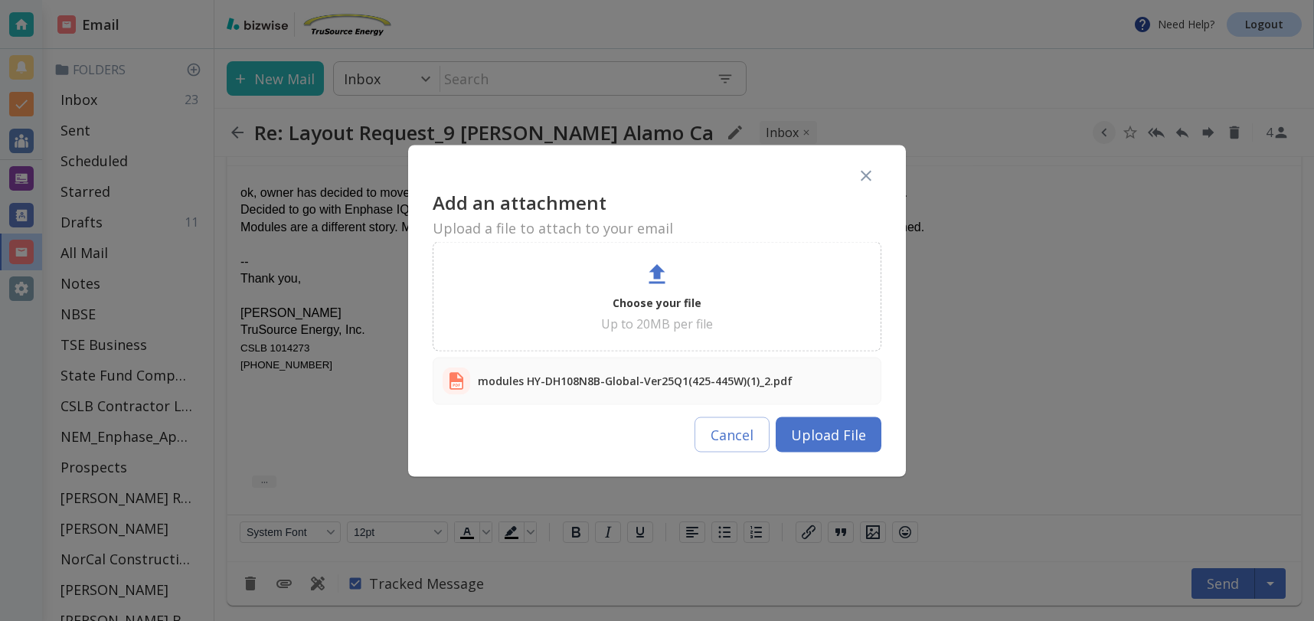
click at [873, 442] on button "Upload File" at bounding box center [829, 434] width 106 height 35
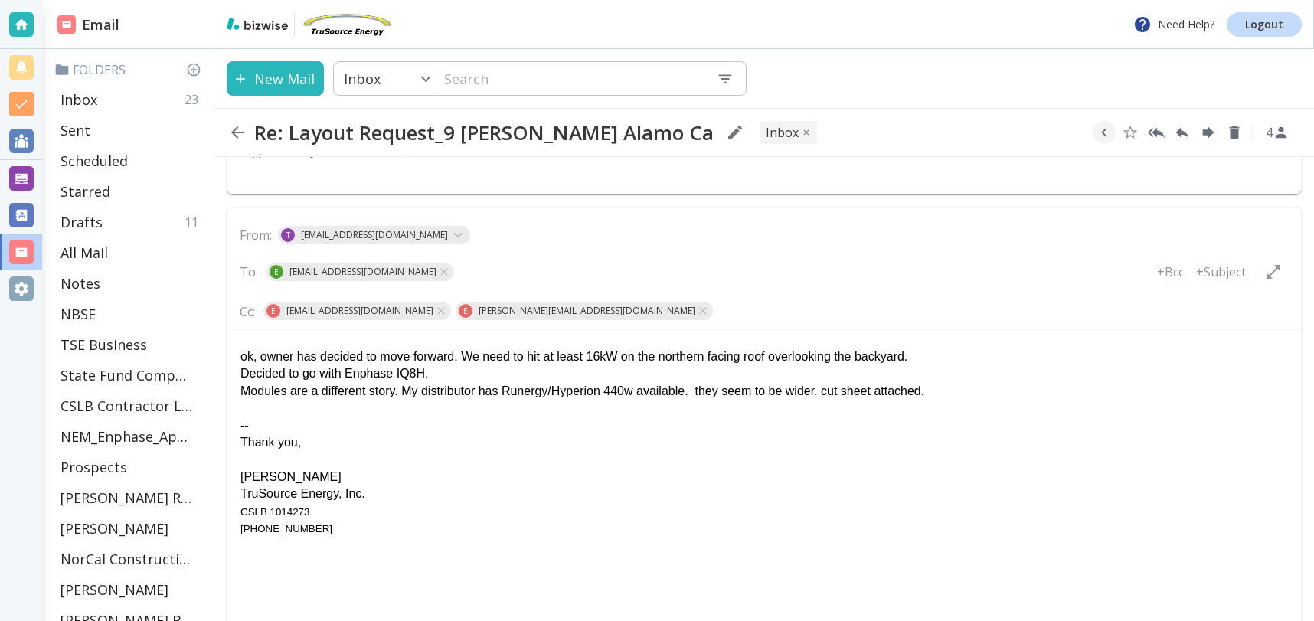
scroll to position [1572, 0]
click at [241, 404] on div "-- Thank you, [PERSON_NAME] TruSource Energy, Inc. CSLB 1014273 [PHONE_NUMBER]" at bounding box center [765, 466] width 1048 height 137
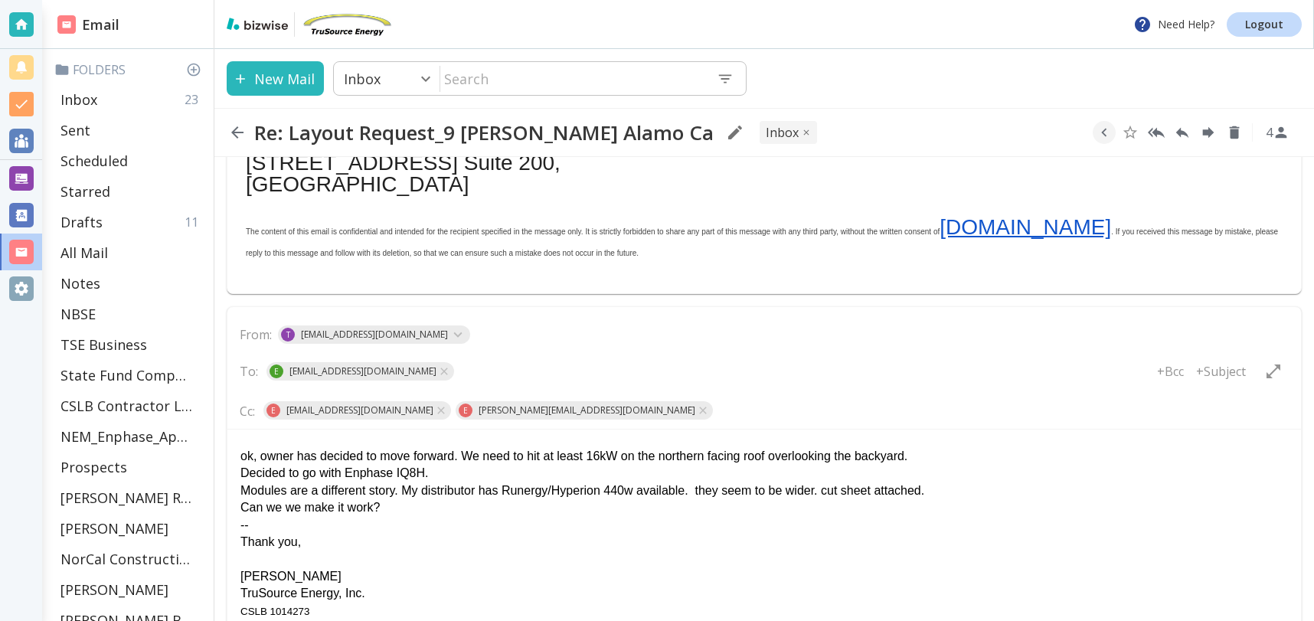
scroll to position [1465, 0]
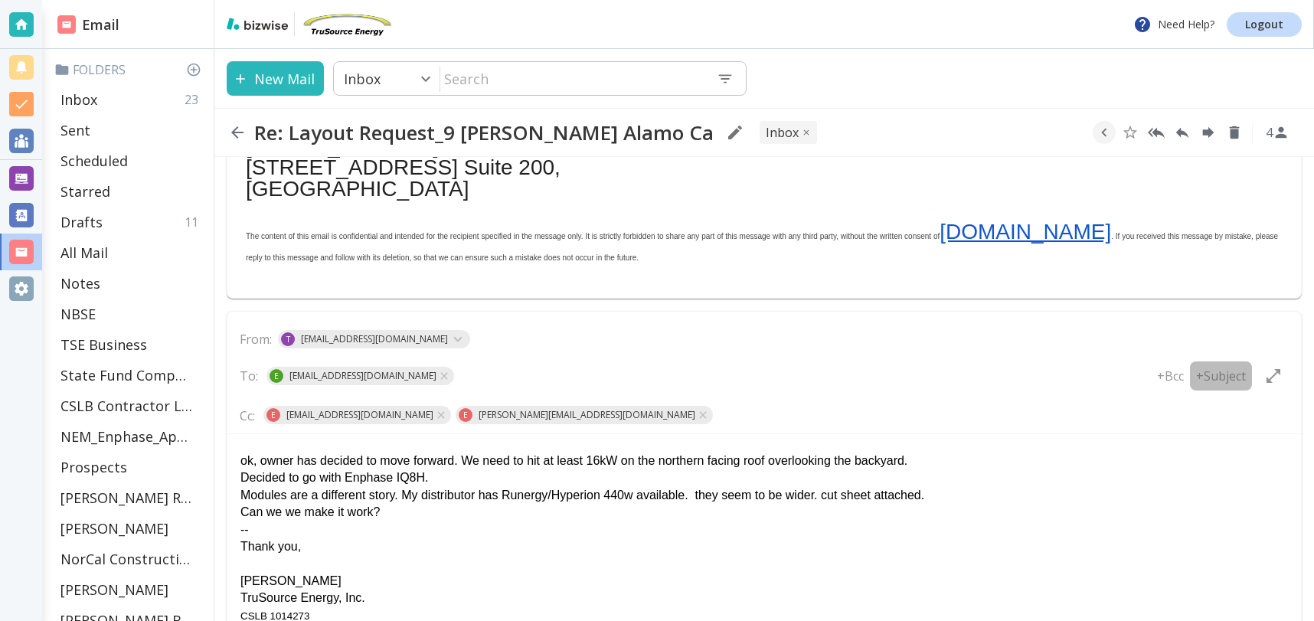
click at [1226, 377] on p "+Subject" at bounding box center [1222, 376] width 50 height 17
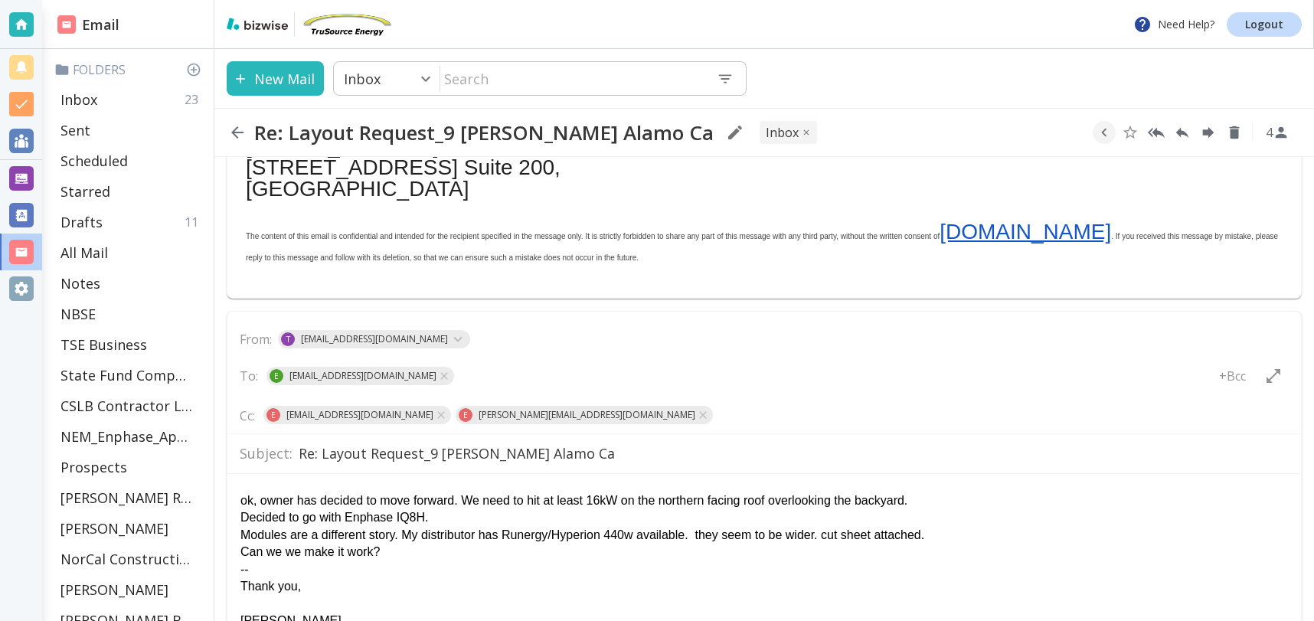
click at [582, 458] on input "Re: Layout Request_9 [PERSON_NAME] Alamo Ca" at bounding box center [794, 453] width 990 height 27
click at [299, 454] on input "Re: Layout Request_9 [PERSON_NAME] Alamo Ca" at bounding box center [794, 453] width 990 height 27
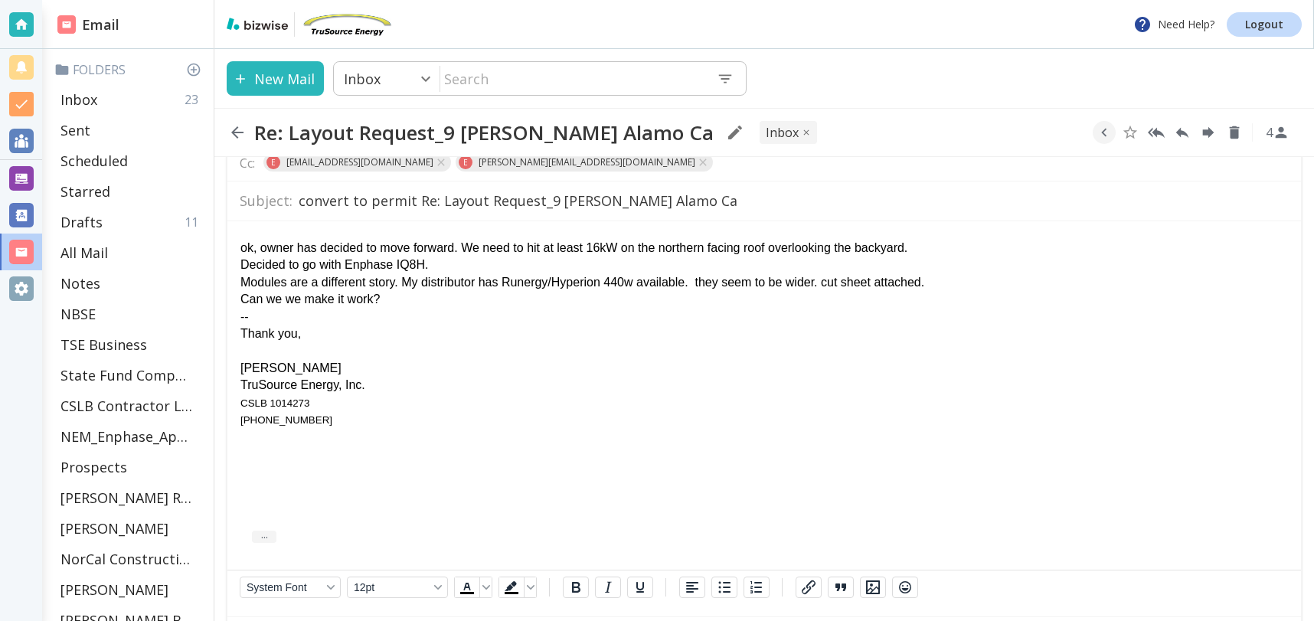
scroll to position [1845, 0]
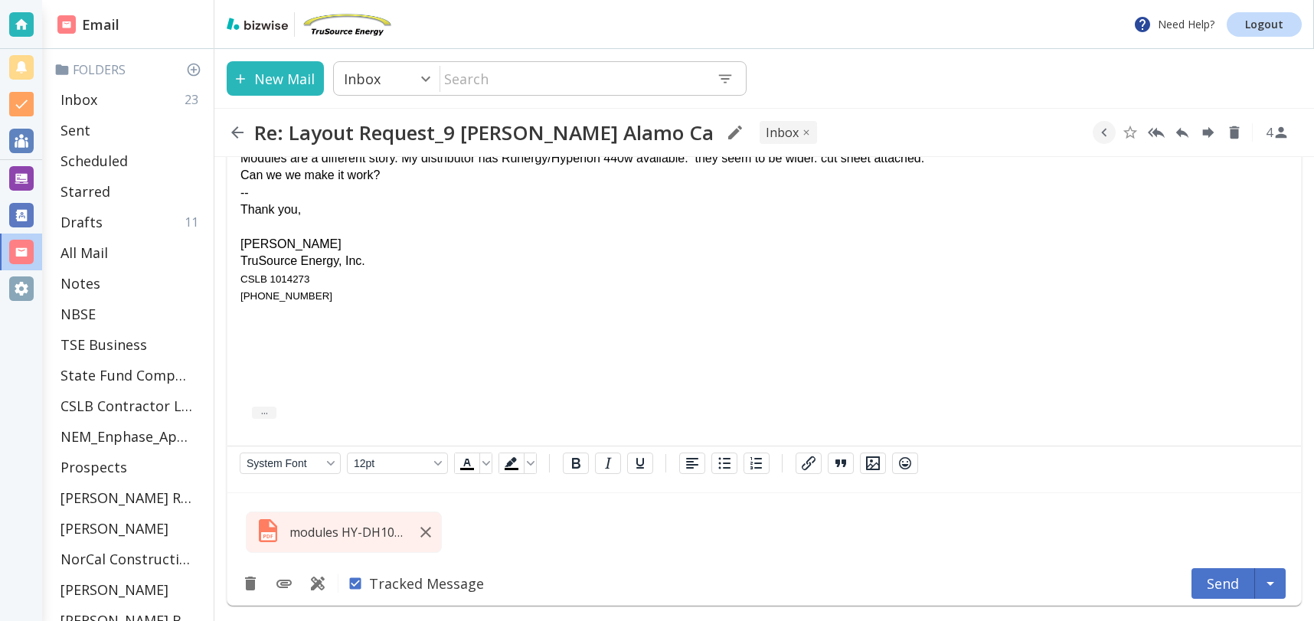
type input "convert to permit Re: Layout Request_9 [PERSON_NAME] Alamo Ca"
click at [1232, 578] on button "Send" at bounding box center [1224, 583] width 64 height 31
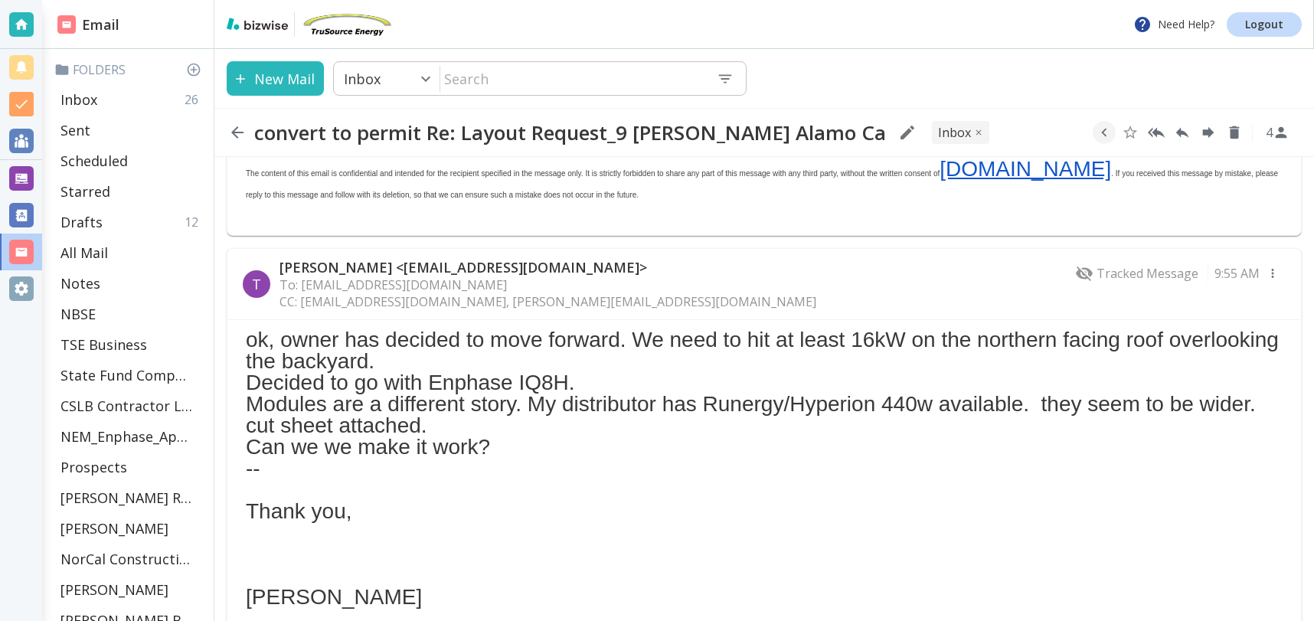
scroll to position [1533, 0]
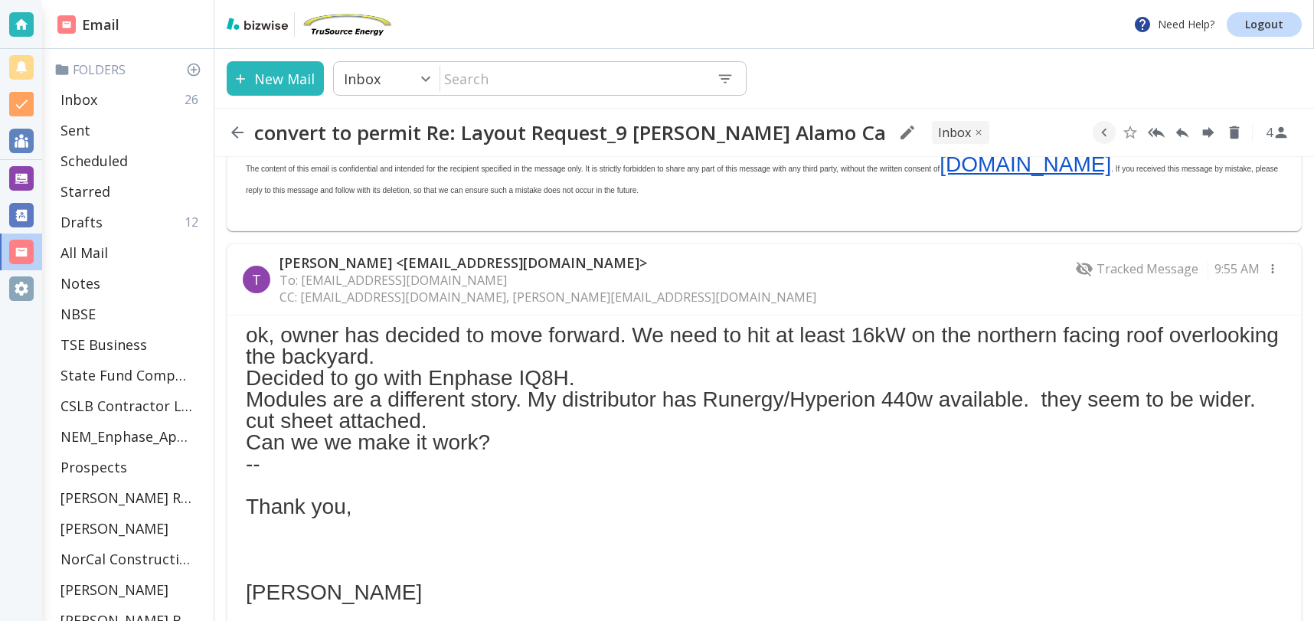
click at [700, 384] on div "Decided to go with Enphase IQ8H." at bounding box center [764, 378] width 1037 height 21
click at [578, 428] on div "Modules are a different story. My distributor has Runergy/Hyperion 440w availab…" at bounding box center [764, 410] width 1037 height 43
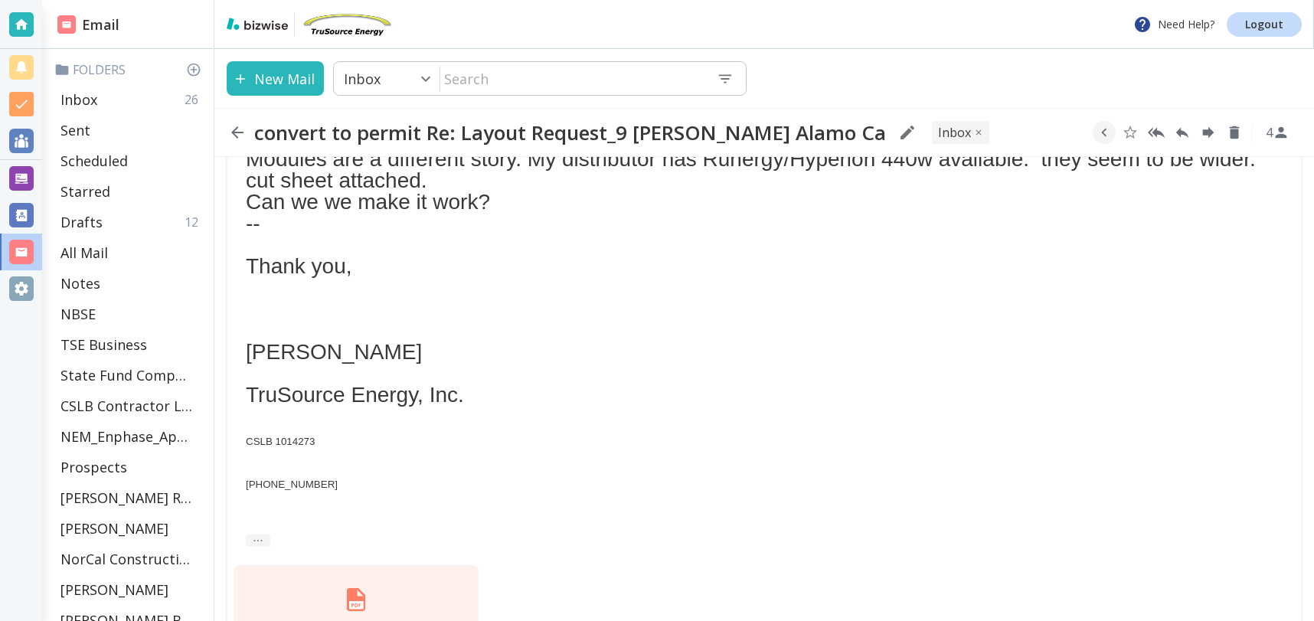
scroll to position [1868, 0]
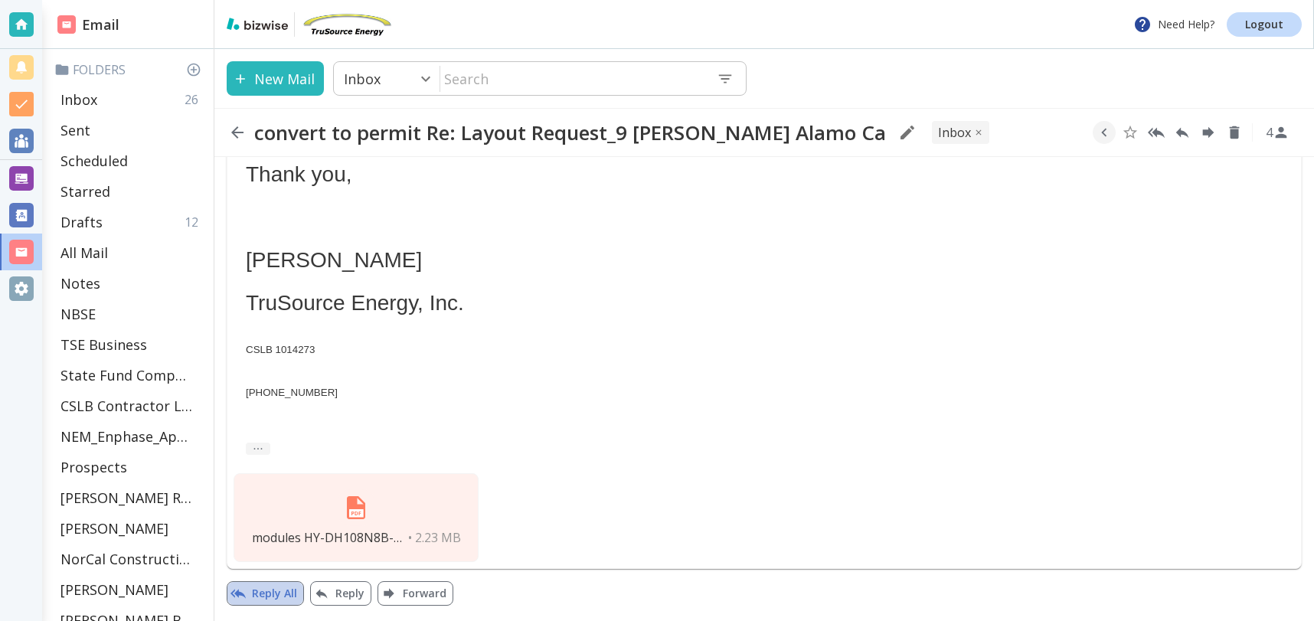
click at [269, 597] on button "Reply All" at bounding box center [265, 593] width 77 height 25
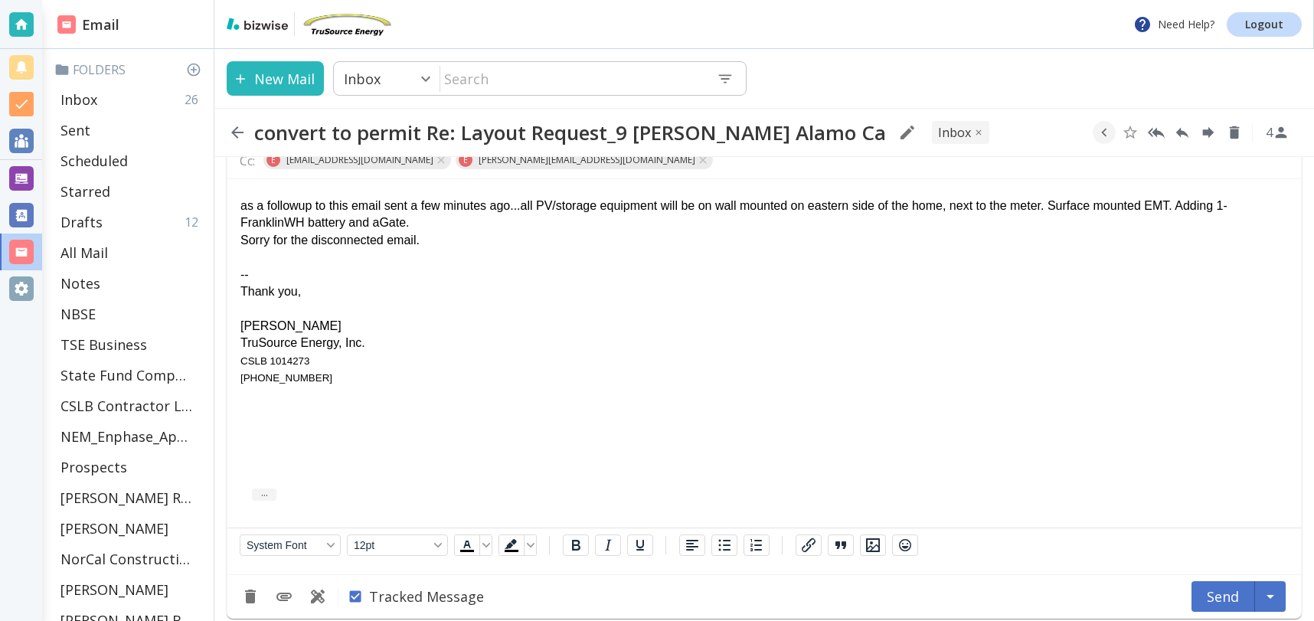
scroll to position [2407, 0]
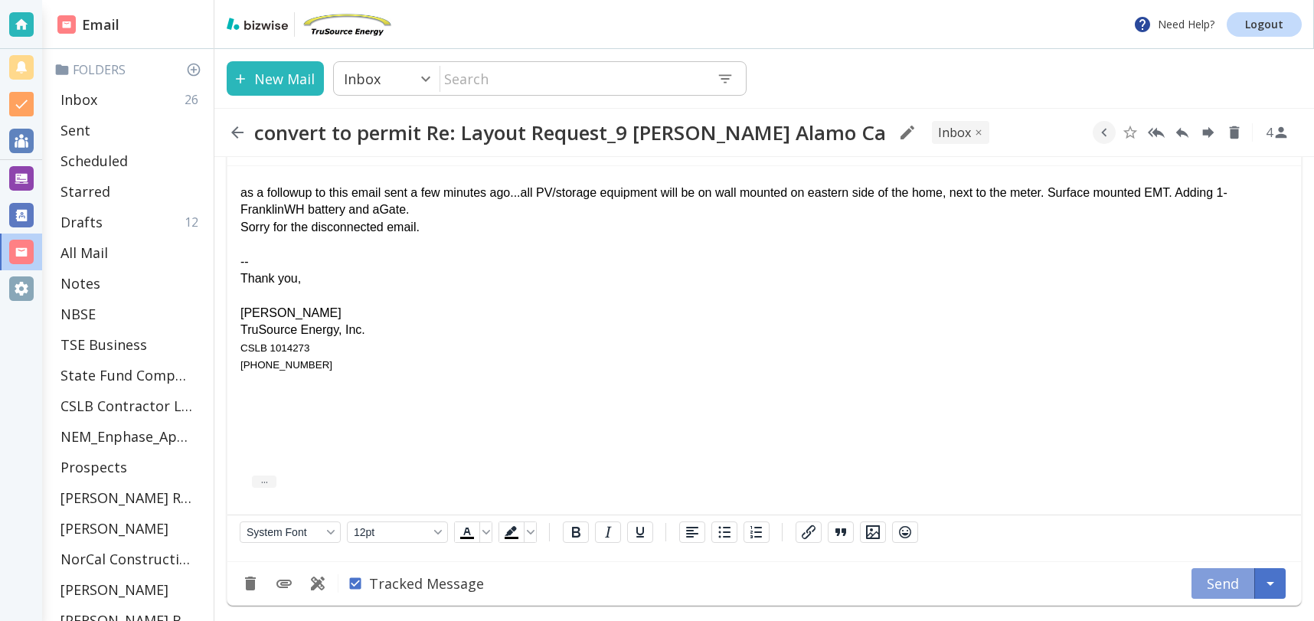
click at [1210, 584] on button "Send" at bounding box center [1224, 583] width 64 height 31
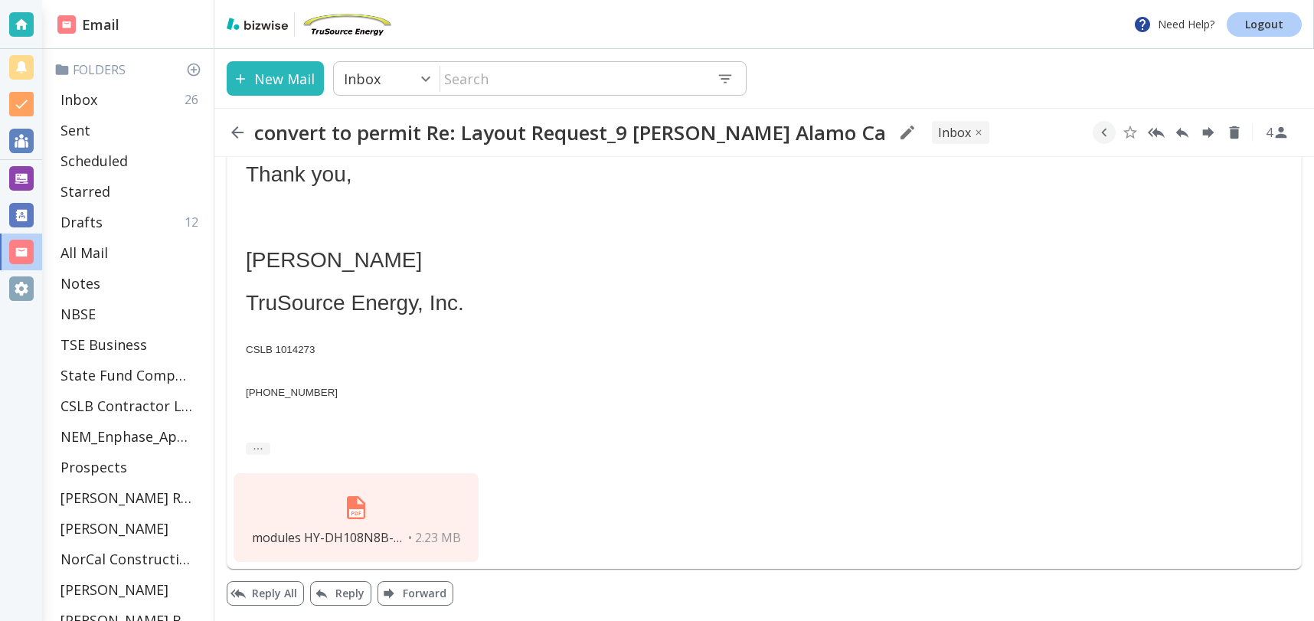
scroll to position [1868, 0]
click at [89, 100] on p "Inbox" at bounding box center [79, 99] width 37 height 18
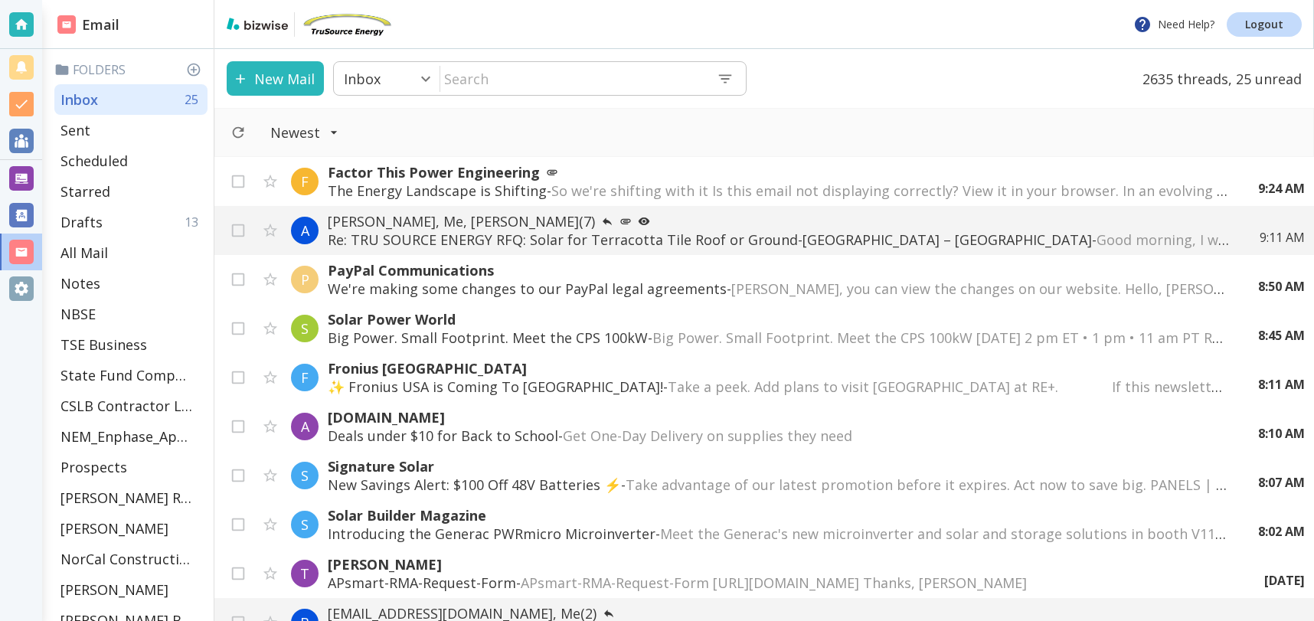
click at [555, 485] on p "New Savings Alert: $100 Off 48V Batteries ⚡ - Take advantage of our latest prom…" at bounding box center [778, 485] width 900 height 18
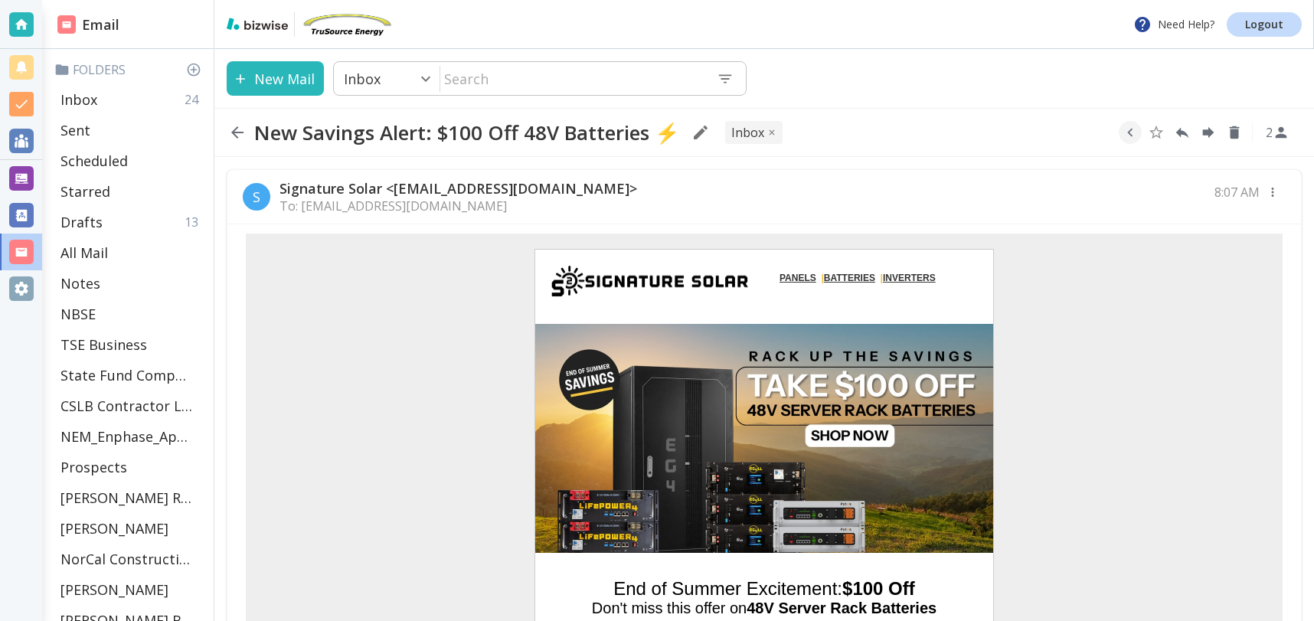
click at [532, 192] on p "Signature Solar <[EMAIL_ADDRESS][DOMAIN_NAME]>" at bounding box center [459, 188] width 358 height 18
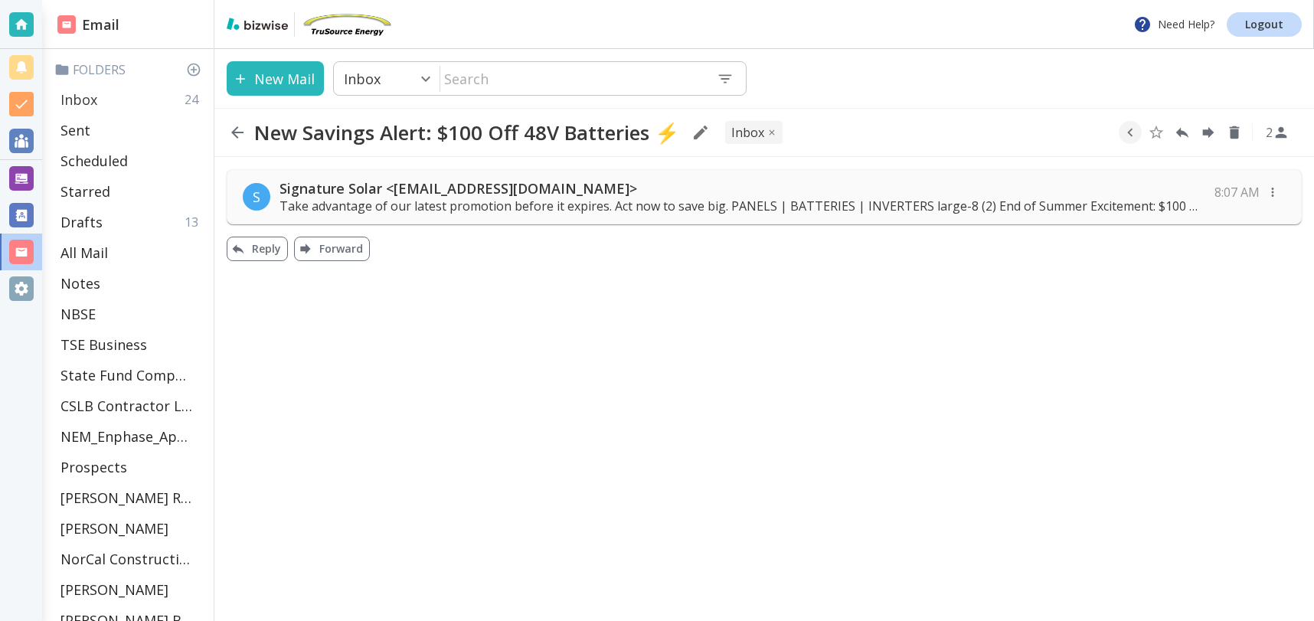
click at [115, 107] on div "Inbox 24" at bounding box center [130, 99] width 153 height 31
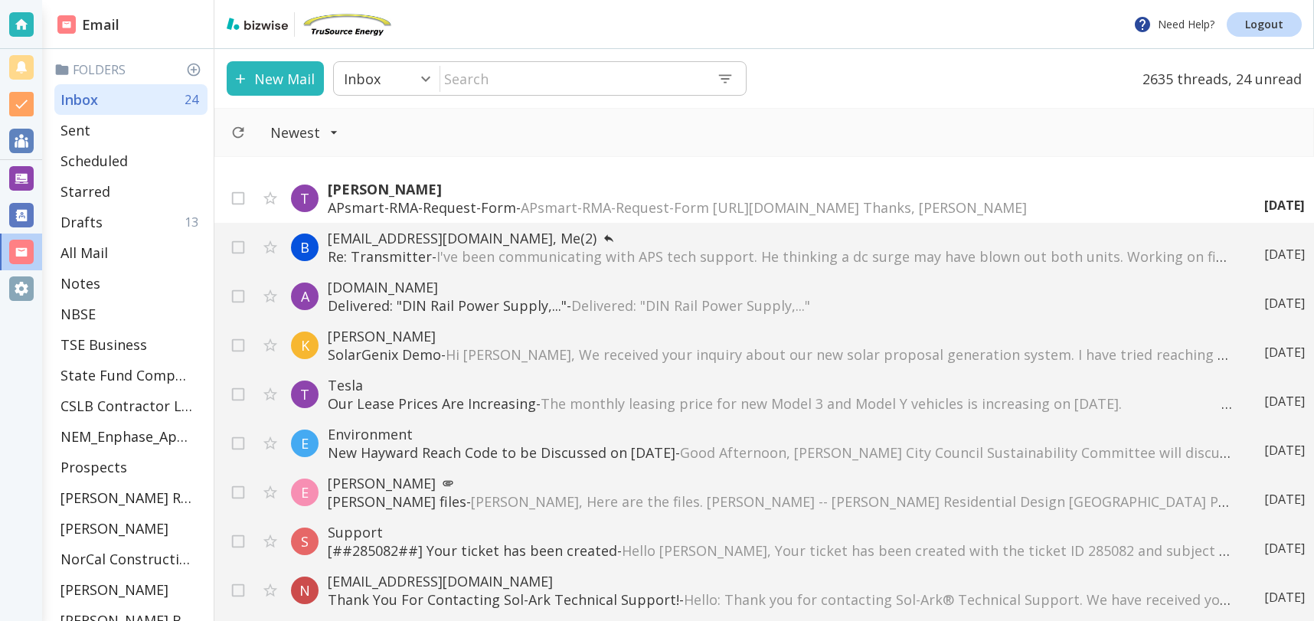
scroll to position [392, 0]
